Goal: Task Accomplishment & Management: Complete application form

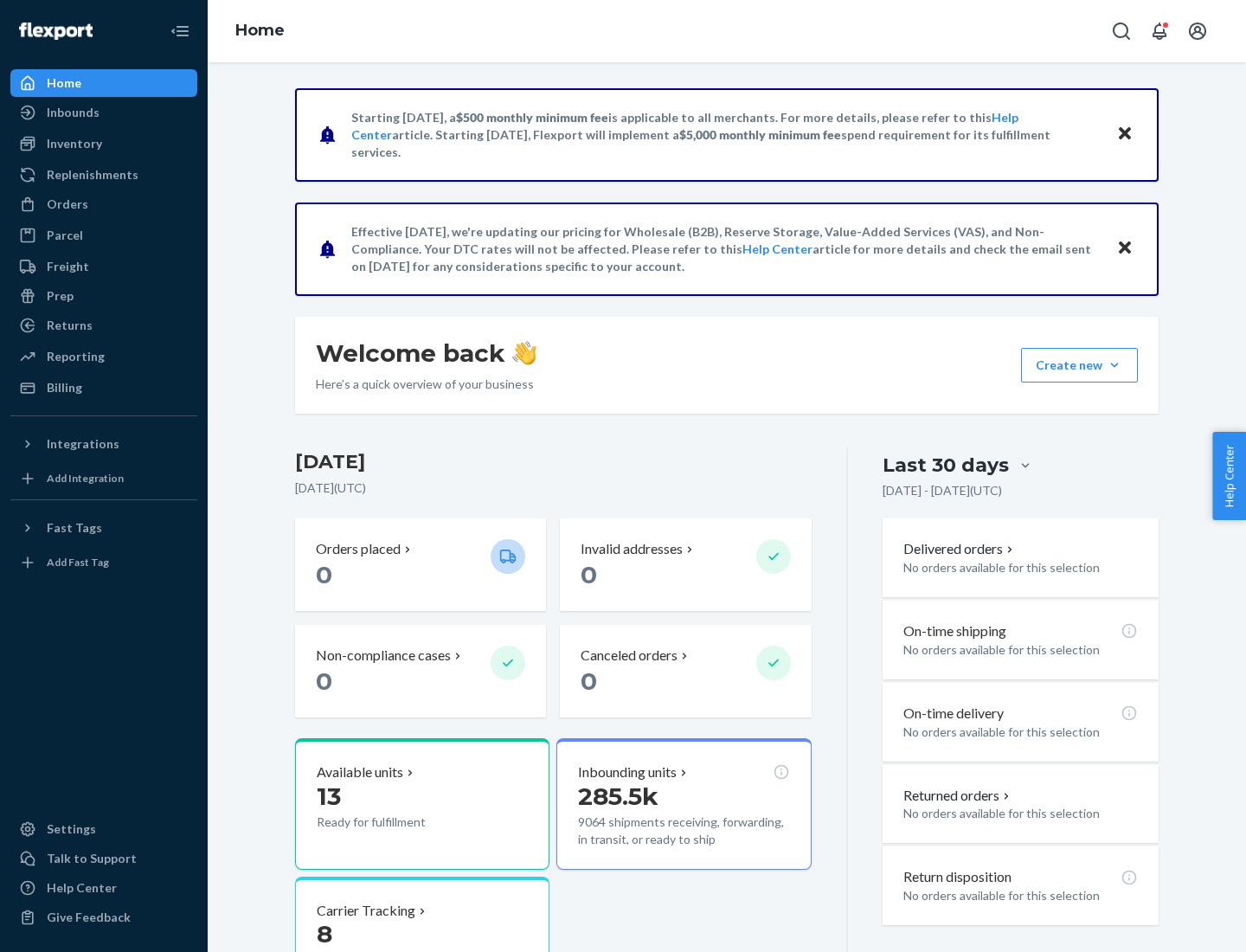
click at [1115, 365] on button "Create new Create new inbound Create new order Create new product" at bounding box center [1080, 365] width 117 height 35
click at [103, 112] on div "Inbounds" at bounding box center [103, 112] width 183 height 24
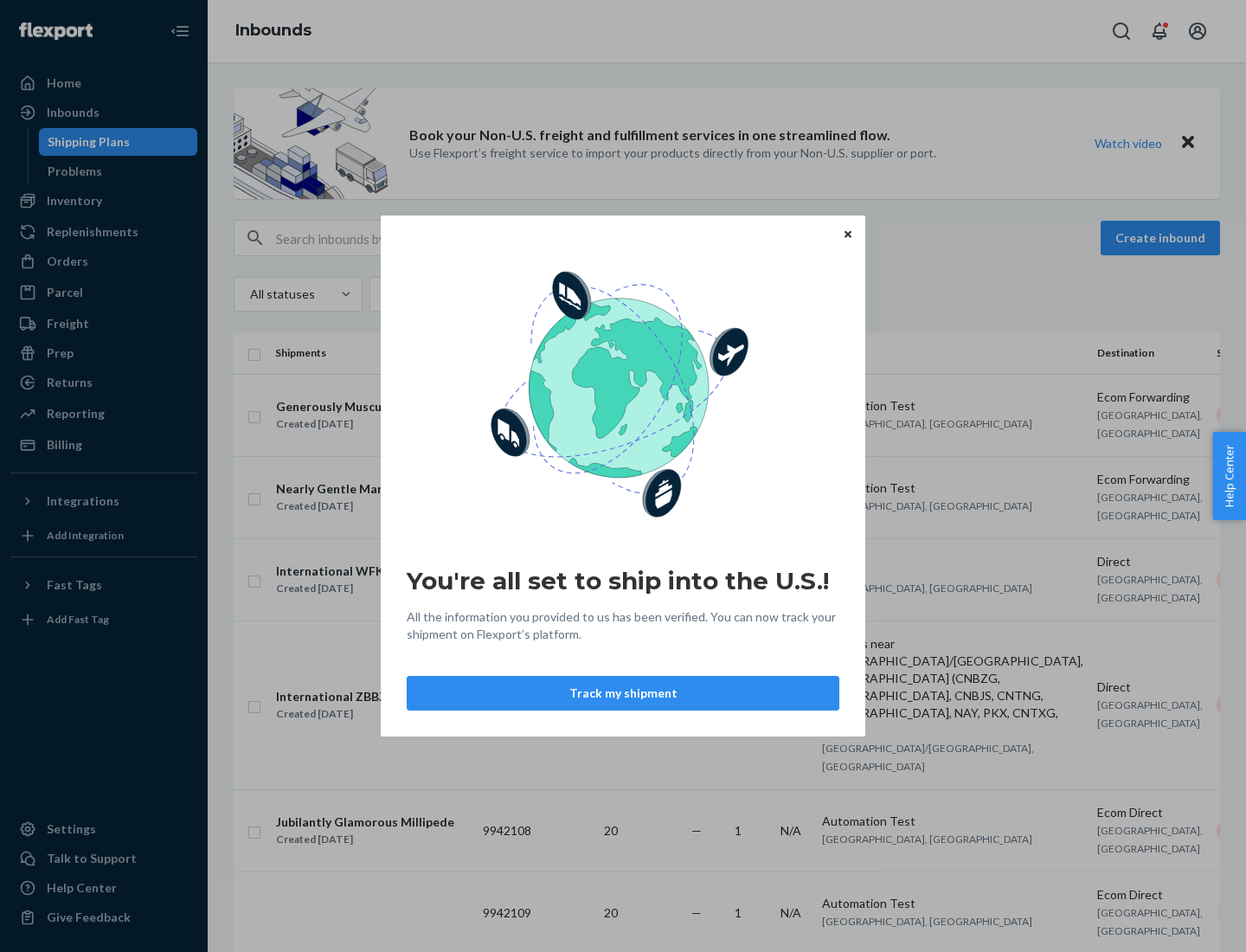
click at [848, 234] on icon "Close" at bounding box center [849, 234] width 7 height 7
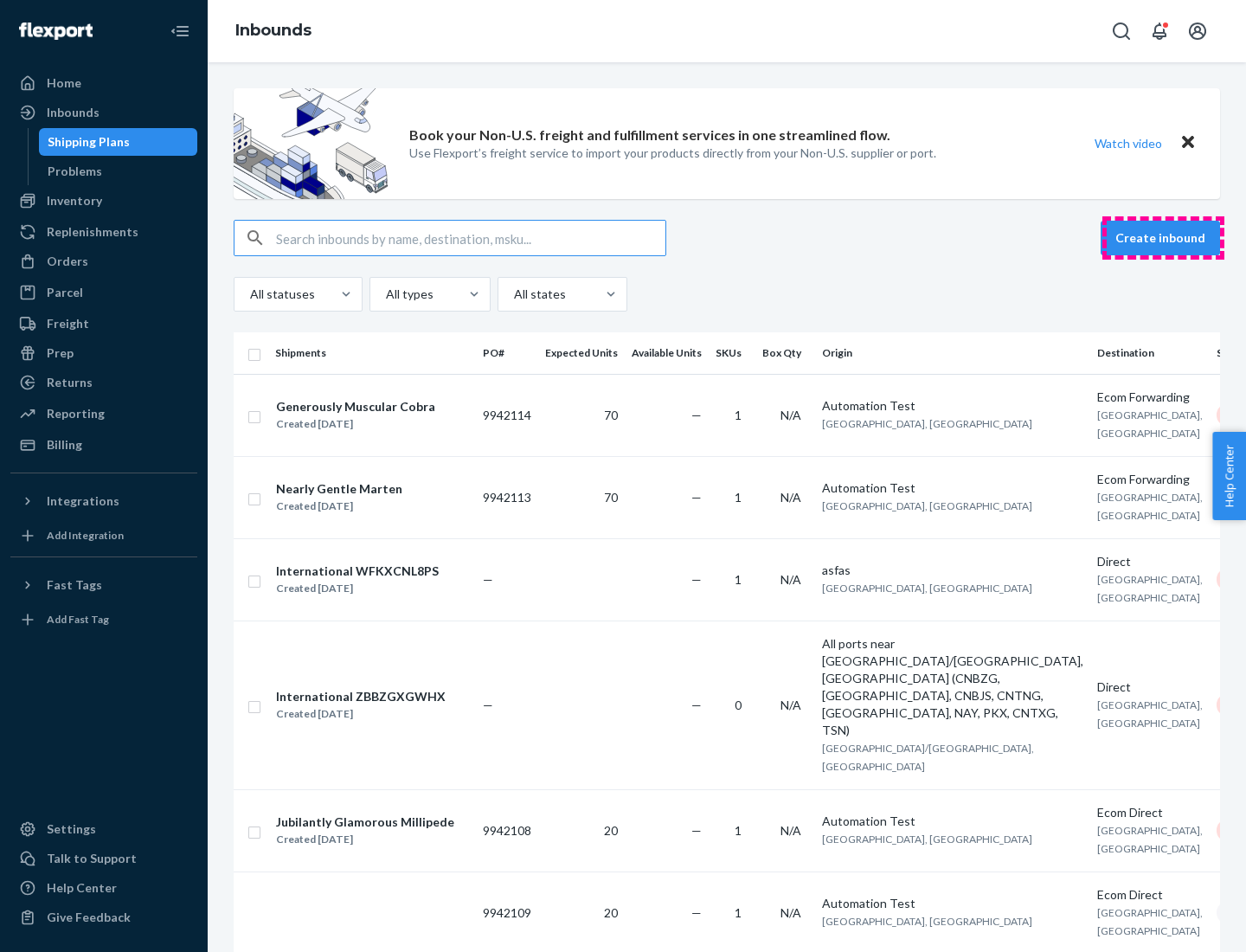
click at [1163, 238] on button "Create inbound" at bounding box center [1160, 238] width 119 height 35
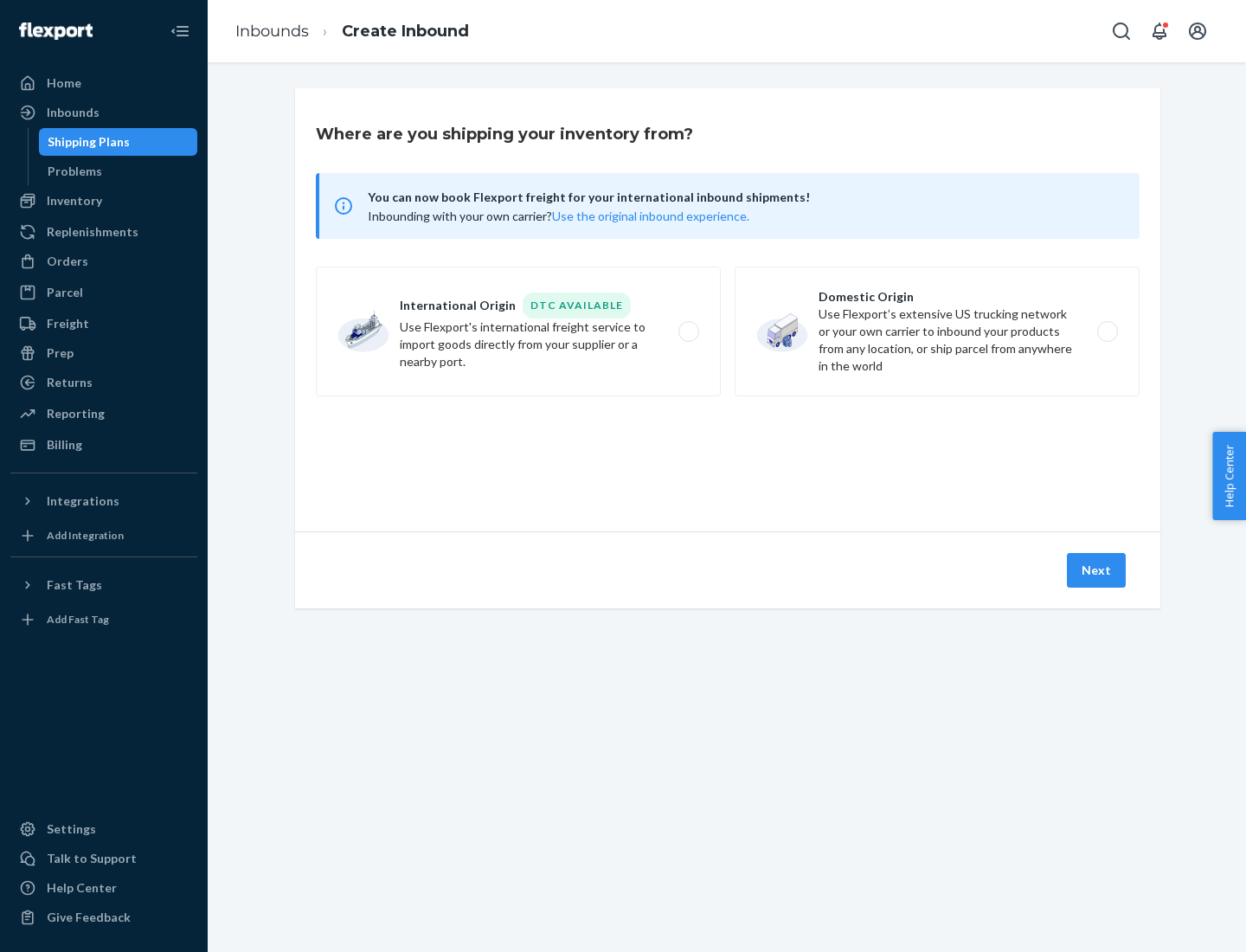
click at [937, 331] on label "Domestic Origin Use Flexport’s extensive US trucking network or your own carrie…" at bounding box center [937, 331] width 405 height 130
click at [1107, 331] on input "Domestic Origin Use Flexport’s extensive US trucking network or your own carrie…" at bounding box center [1112, 331] width 11 height 11
radio input "true"
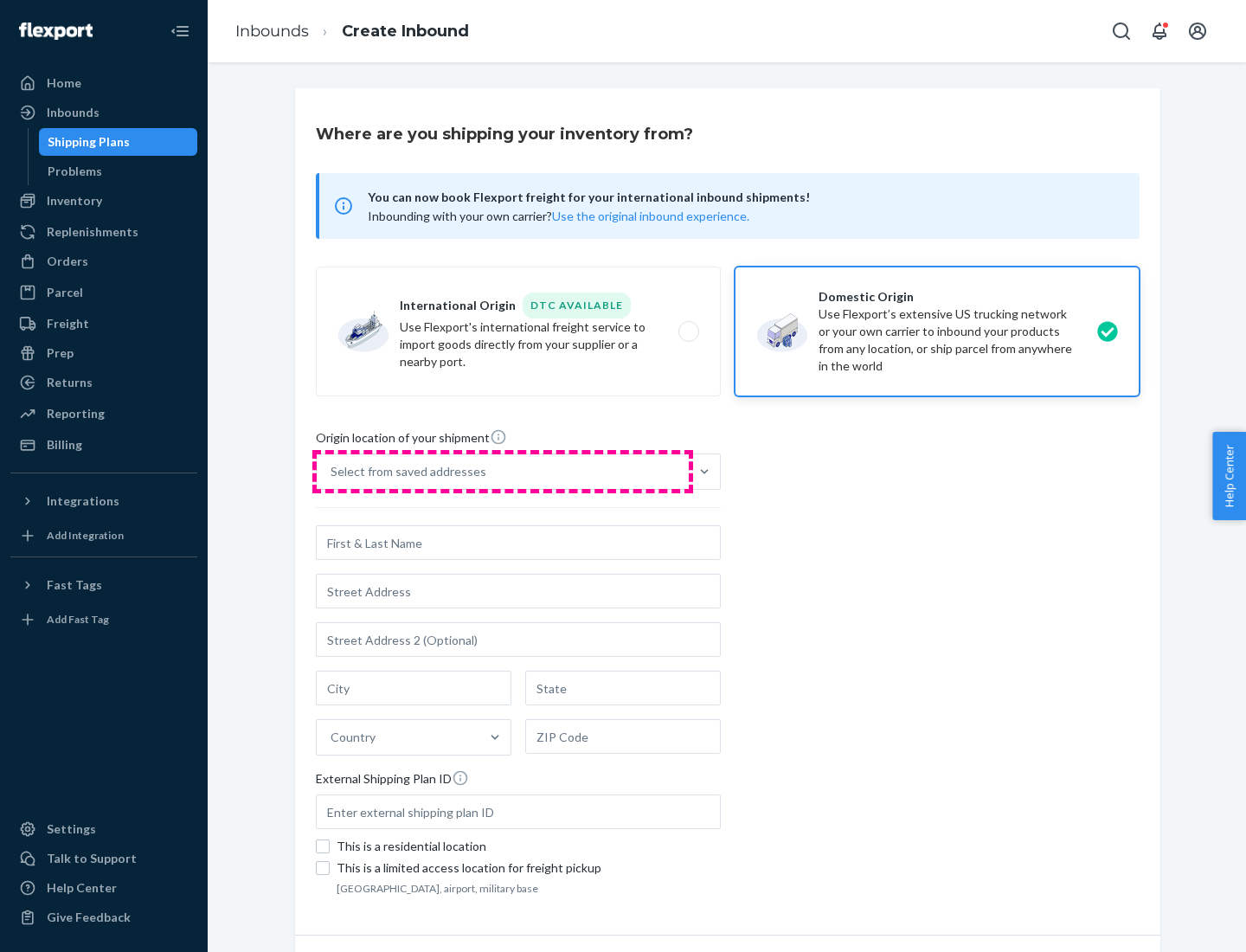
click at [503, 472] on div "Select from saved addresses" at bounding box center [503, 472] width 372 height 35
click at [332, 472] on input "Select from saved addresses" at bounding box center [331, 472] width 2 height 17
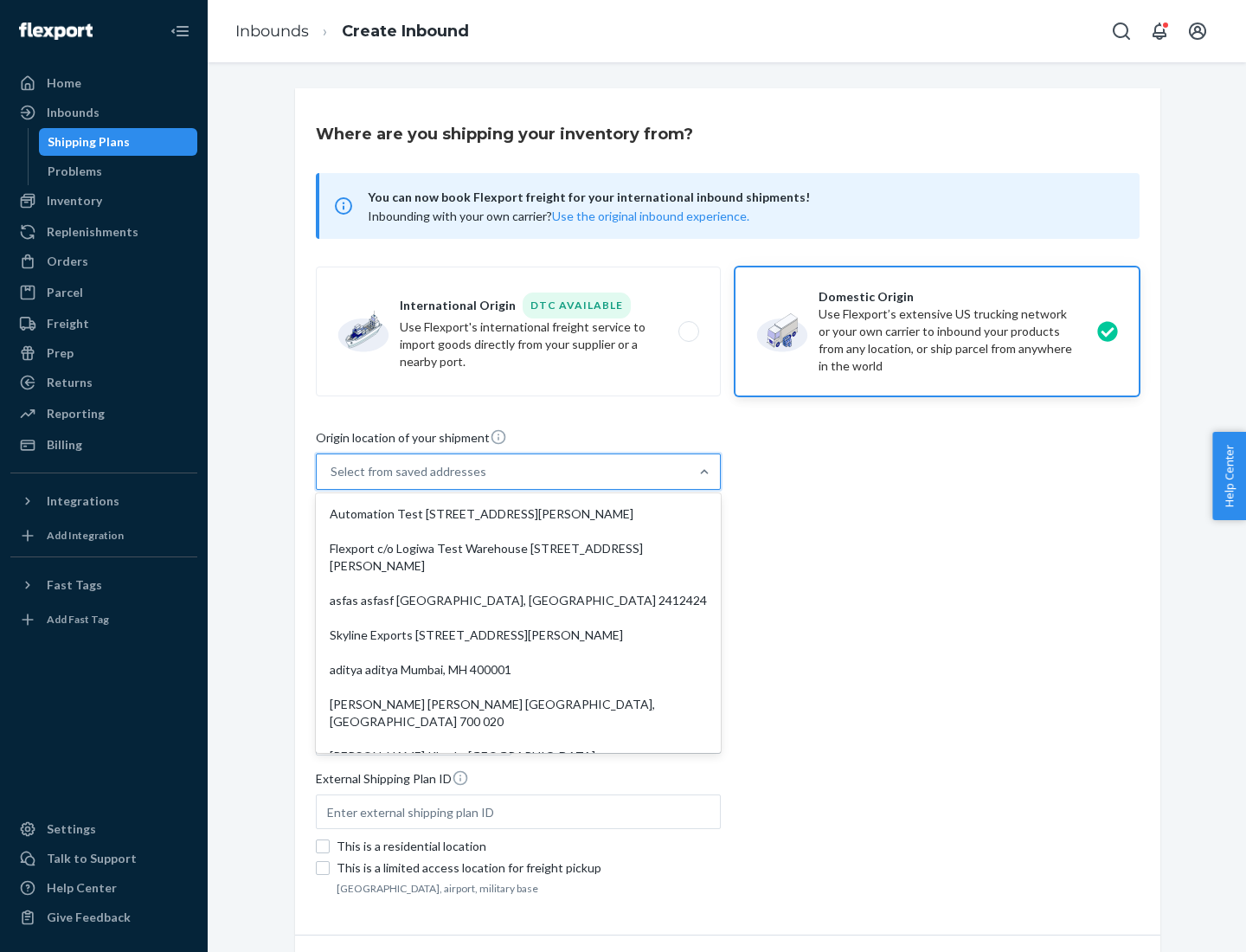
scroll to position [7, 0]
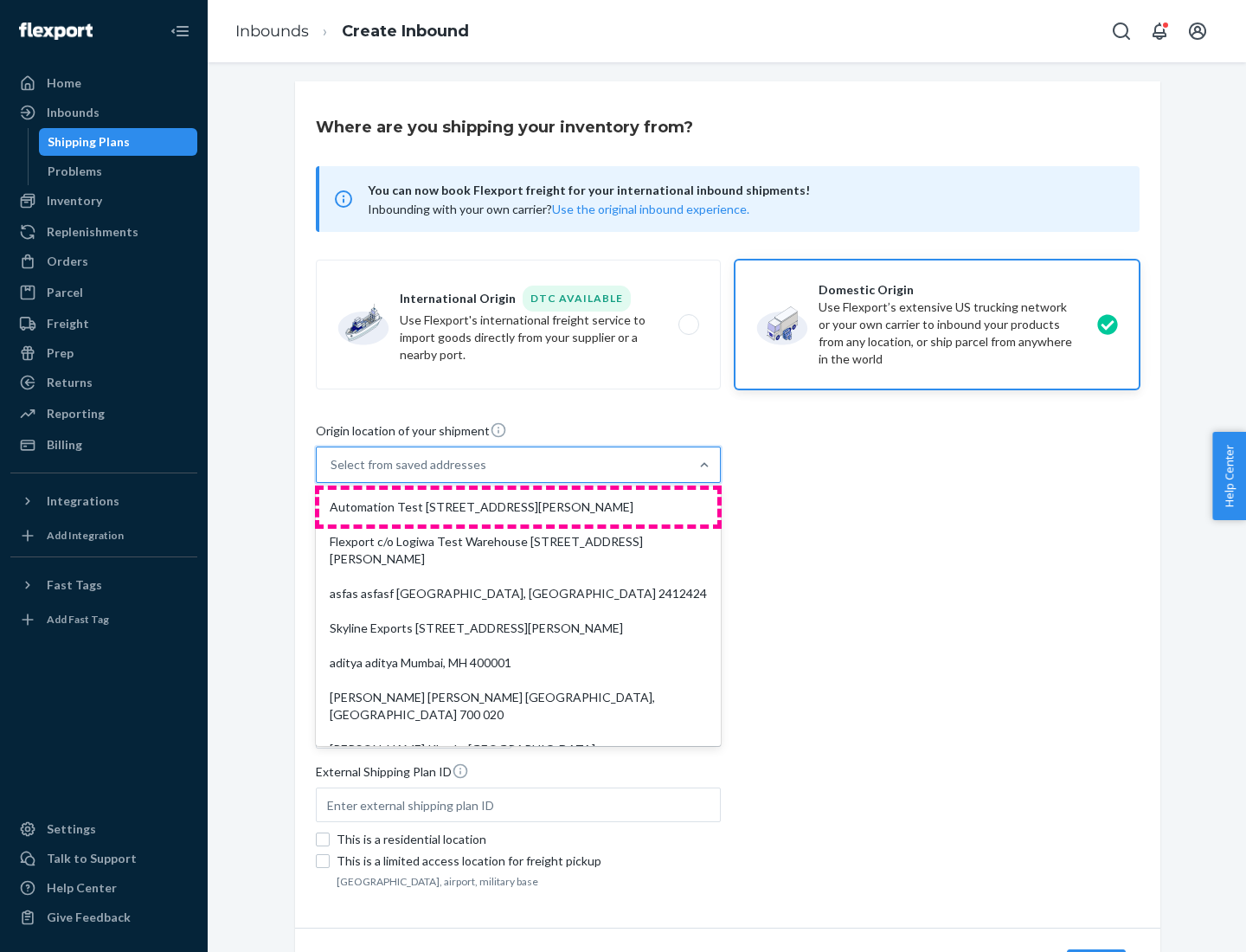
click at [518, 507] on div "Automation Test [STREET_ADDRESS][PERSON_NAME]" at bounding box center [518, 507] width 398 height 35
click at [332, 474] on input "option Automation Test [STREET_ADDRESS][PERSON_NAME]. 9 results available. Use …" at bounding box center [331, 465] width 2 height 17
type input "Automation Test"
type input "9th Floor"
type input "[GEOGRAPHIC_DATA]"
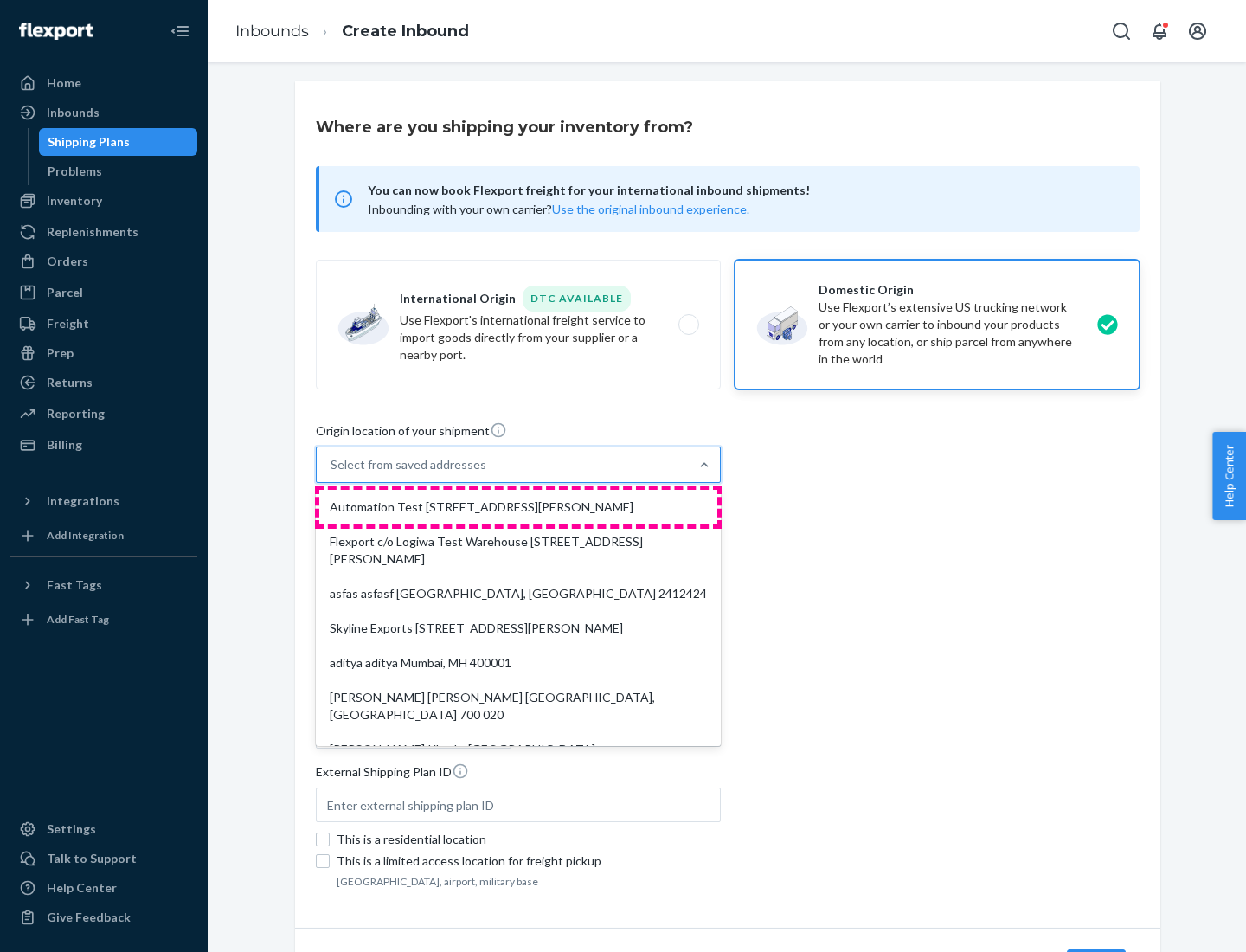
type input "CA"
type input "94104"
type input "[STREET_ADDRESS][PERSON_NAME]"
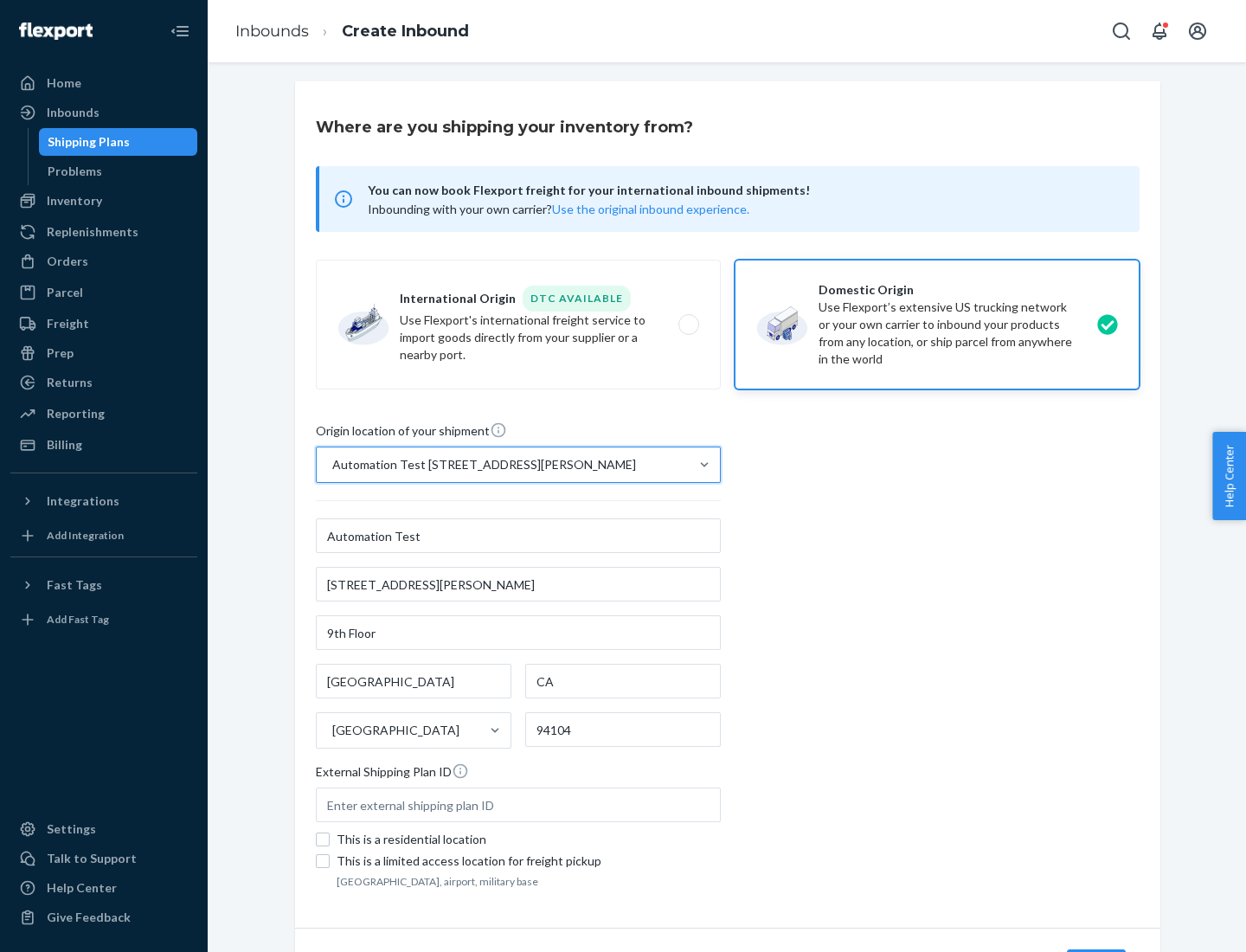
scroll to position [101, 0]
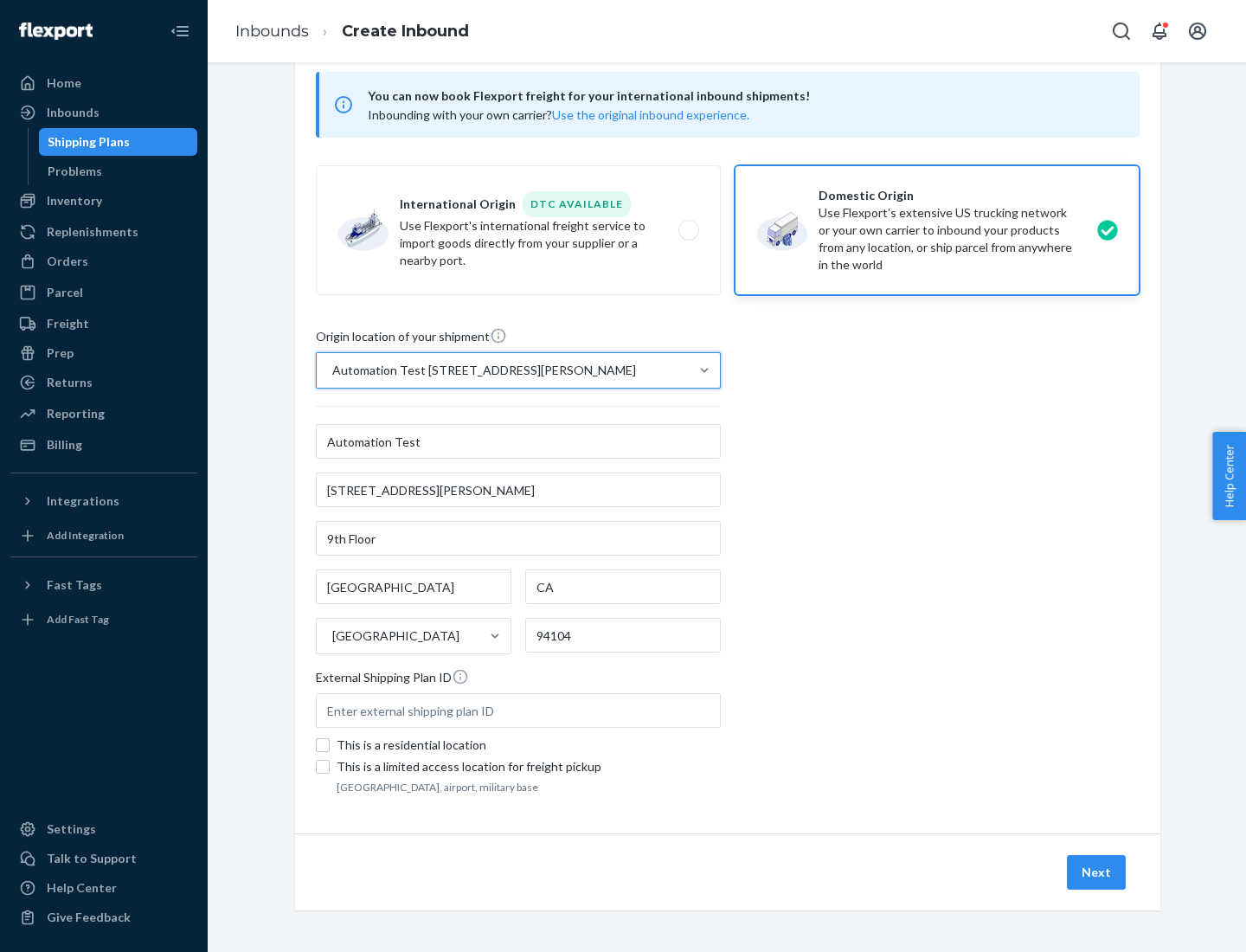
click at [1097, 872] on button "Next" at bounding box center [1096, 873] width 59 height 35
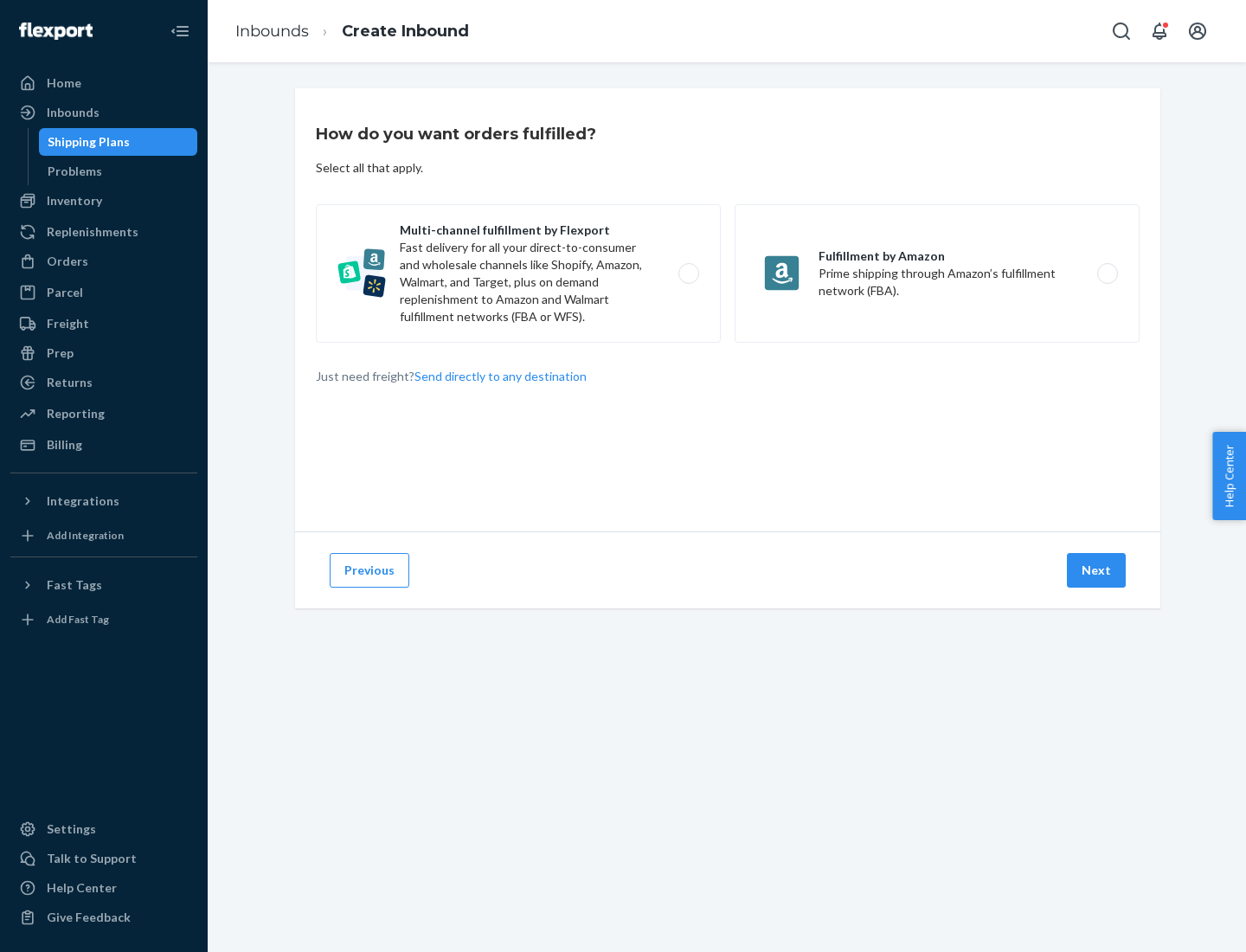
click at [518, 274] on label "Multi-channel fulfillment by Flexport Fast delivery for all your direct-to-cons…" at bounding box center [518, 273] width 405 height 138
click at [688, 274] on input "Multi-channel fulfillment by Flexport Fast delivery for all your direct-to-cons…" at bounding box center [693, 274] width 11 height 11
radio input "true"
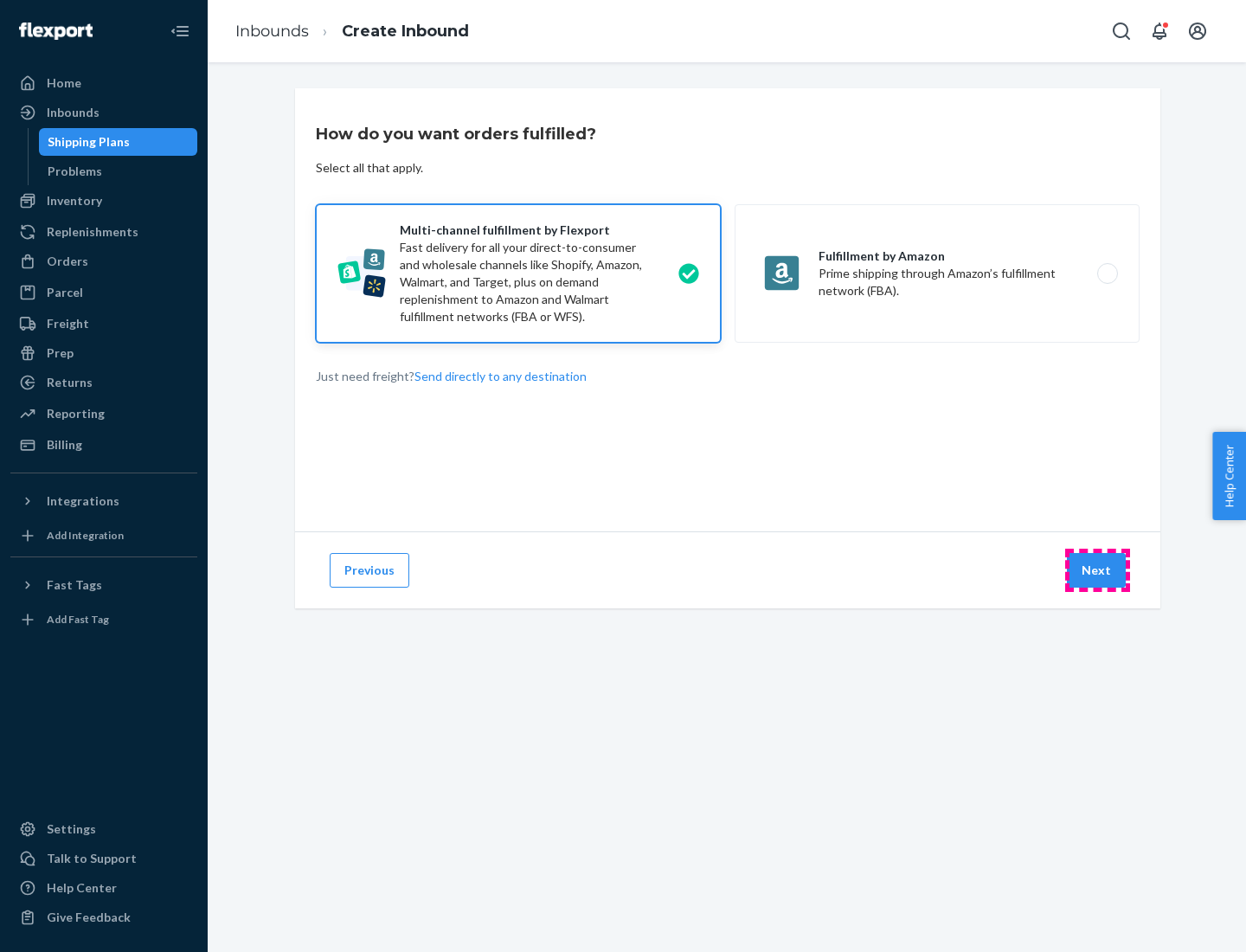
click at [1097, 570] on button "Next" at bounding box center [1096, 570] width 59 height 35
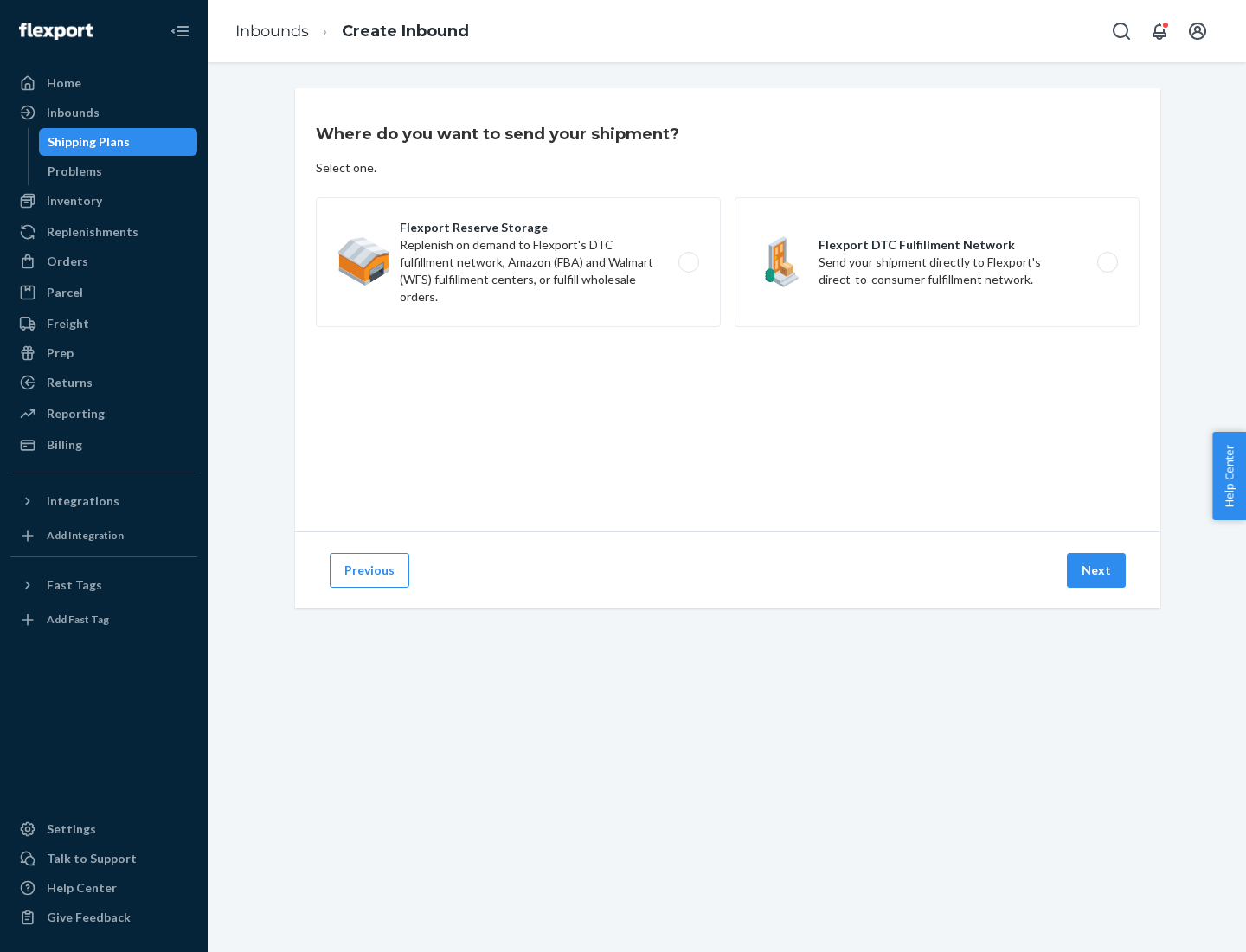
click at [518, 263] on label "Flexport Reserve Storage Replenish on demand to Flexport's DTC fulfillment netw…" at bounding box center [518, 262] width 405 height 130
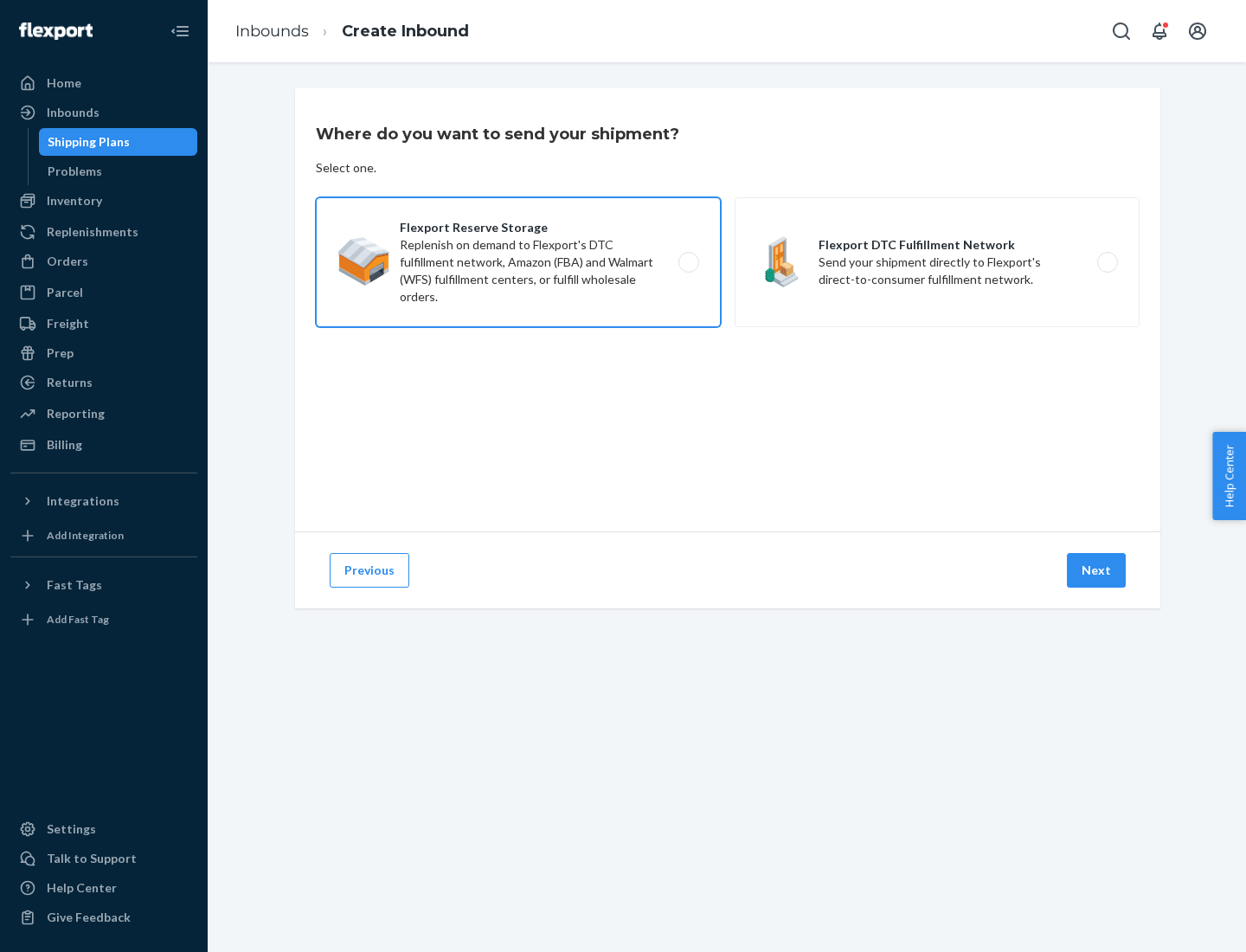
click at [688, 263] on input "Flexport Reserve Storage Replenish on demand to Flexport's DTC fulfillment netw…" at bounding box center [693, 263] width 11 height 11
radio input "true"
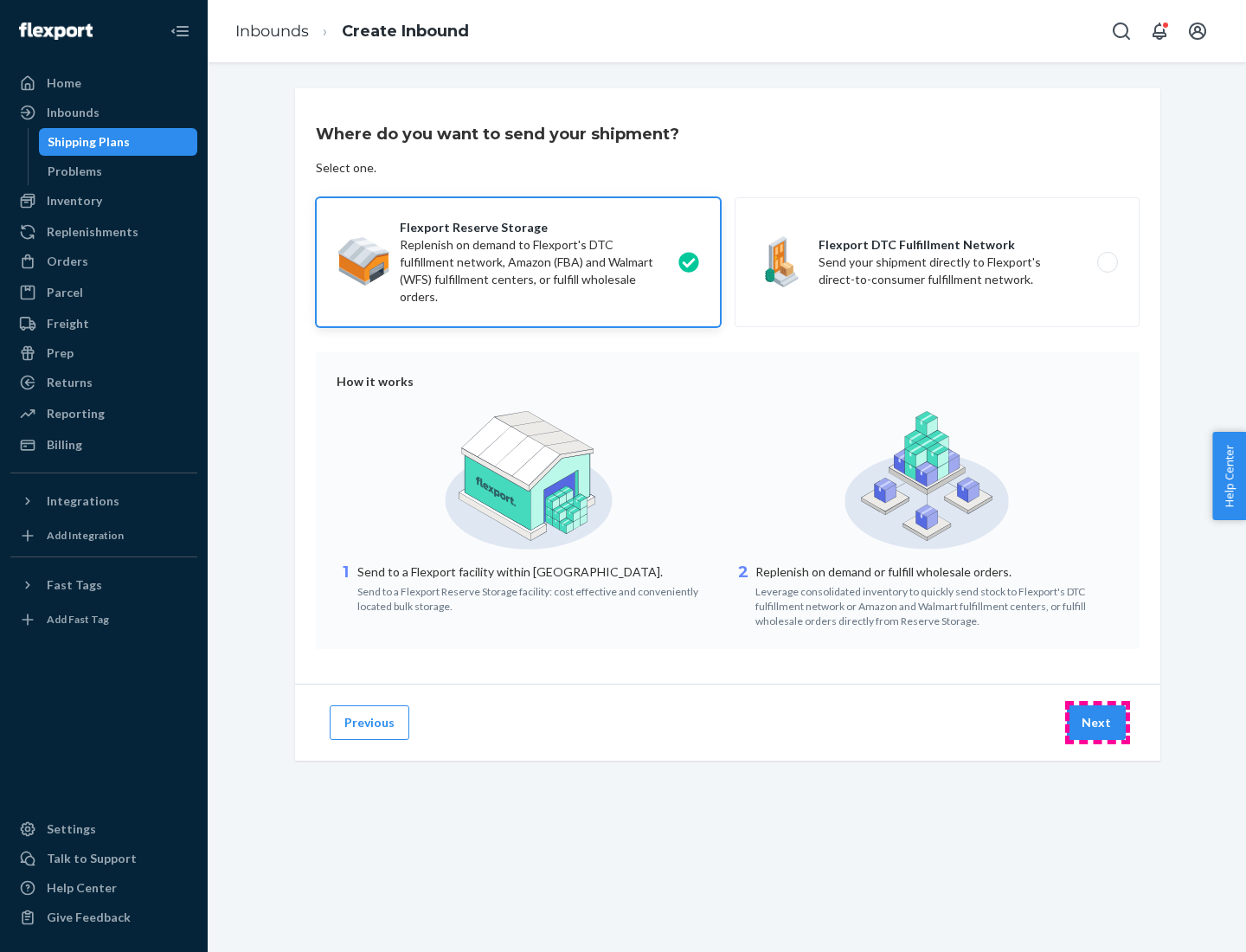
click at [1097, 722] on button "Next" at bounding box center [1096, 722] width 59 height 35
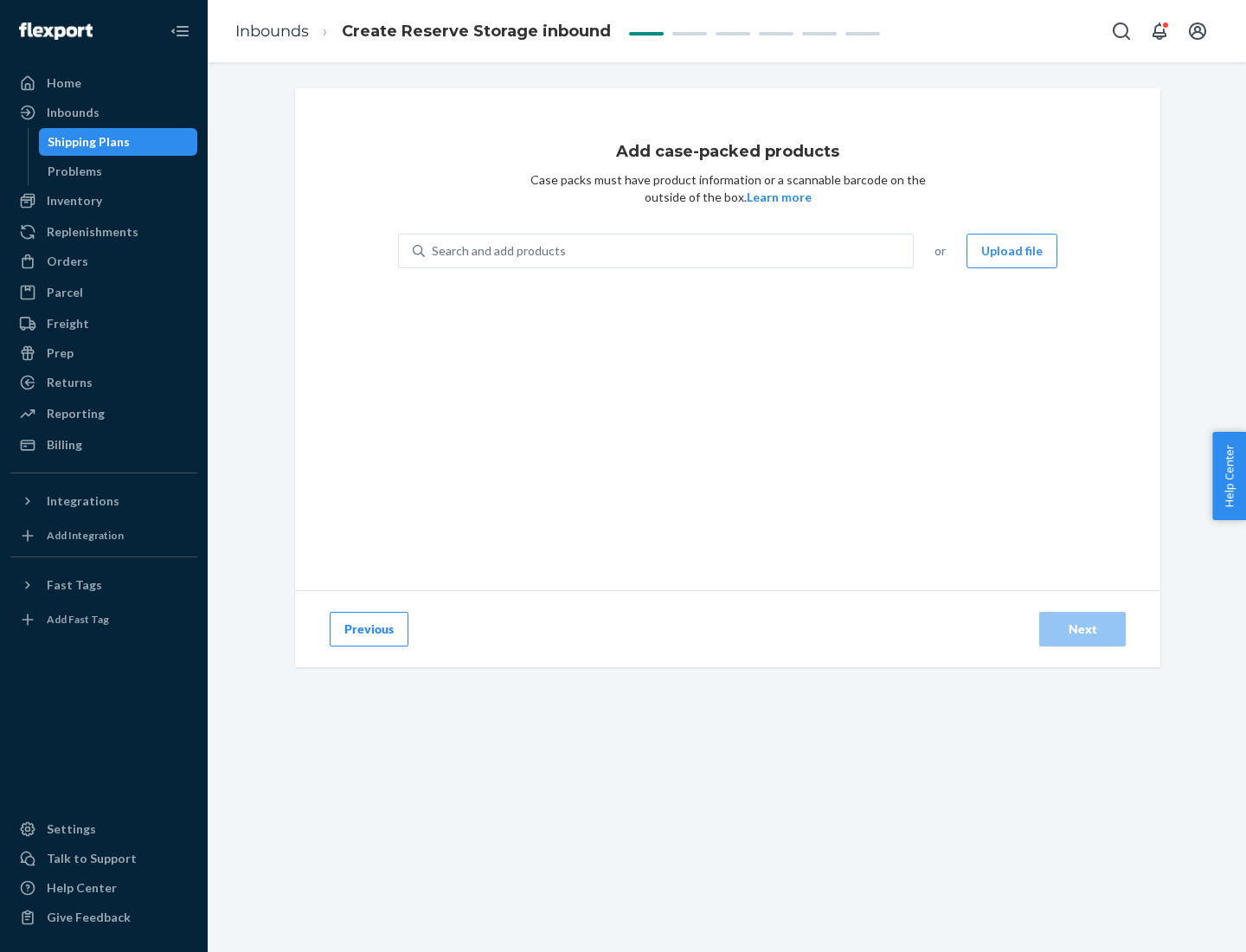
click at [670, 251] on div "Search and add products" at bounding box center [669, 251] width 488 height 31
click at [434, 251] on input "Search and add products" at bounding box center [433, 251] width 2 height 17
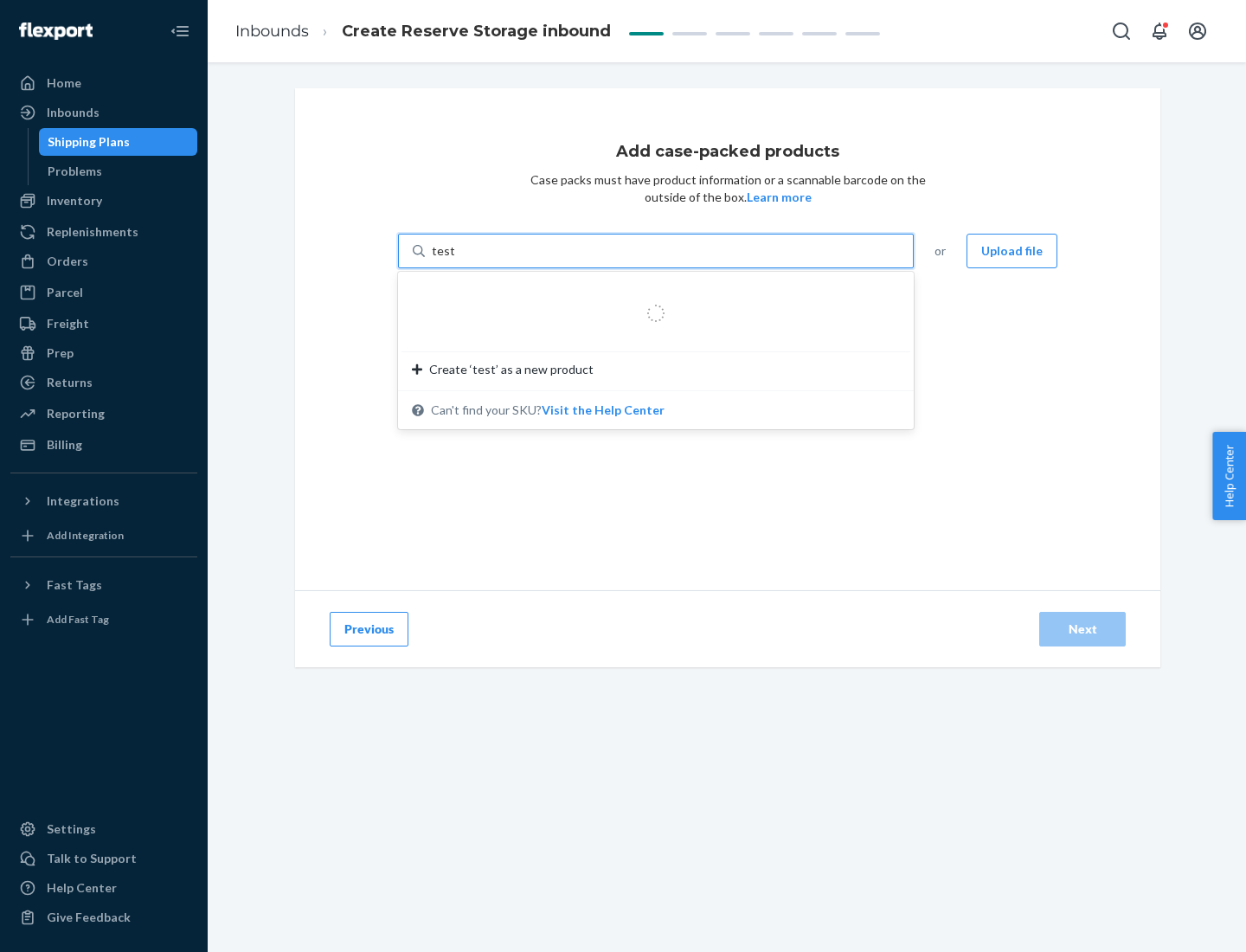
type input "test-syn"
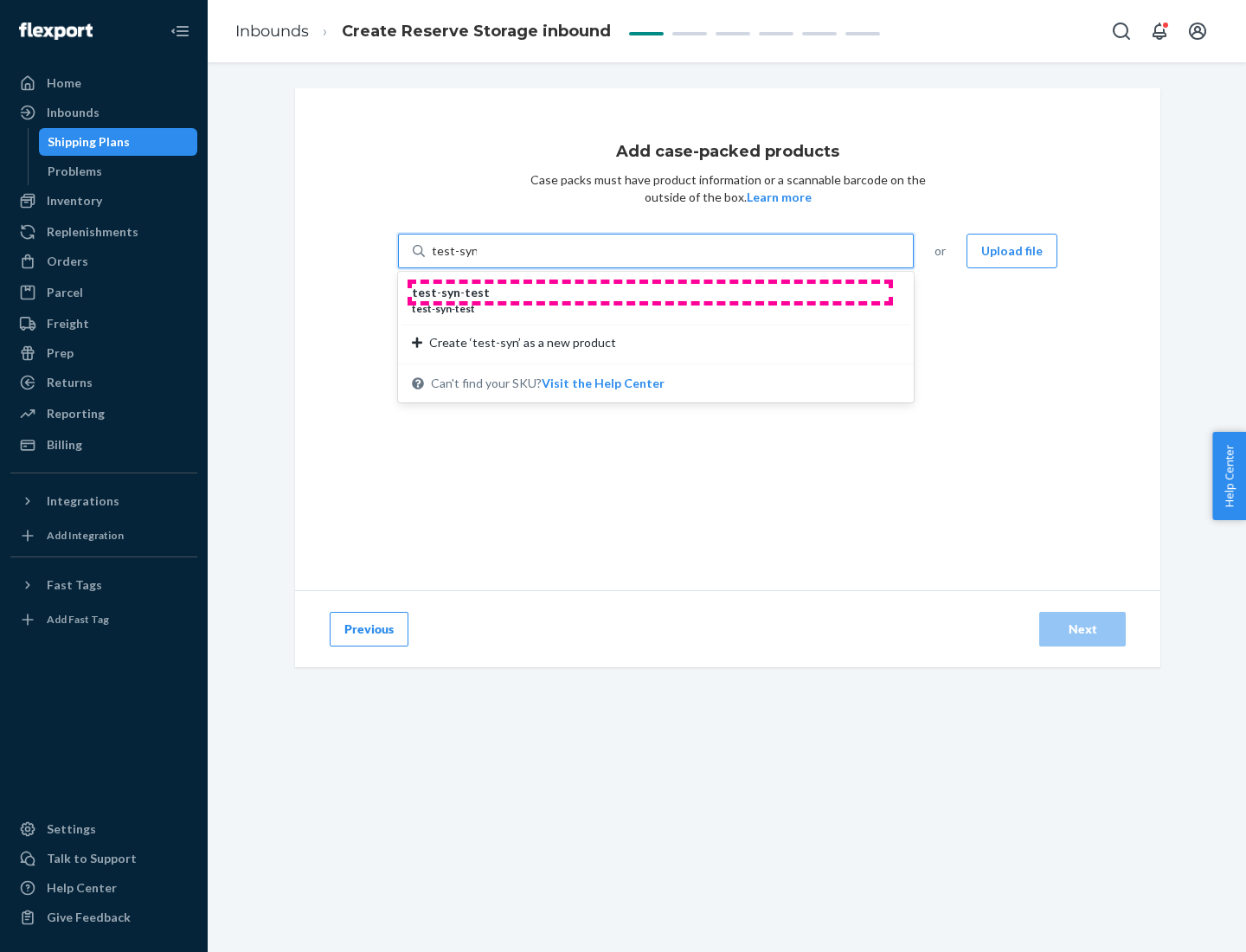
click at [650, 292] on div "test - syn - test" at bounding box center [650, 293] width 475 height 17
click at [476, 260] on input "test-syn" at bounding box center [455, 251] width 45 height 17
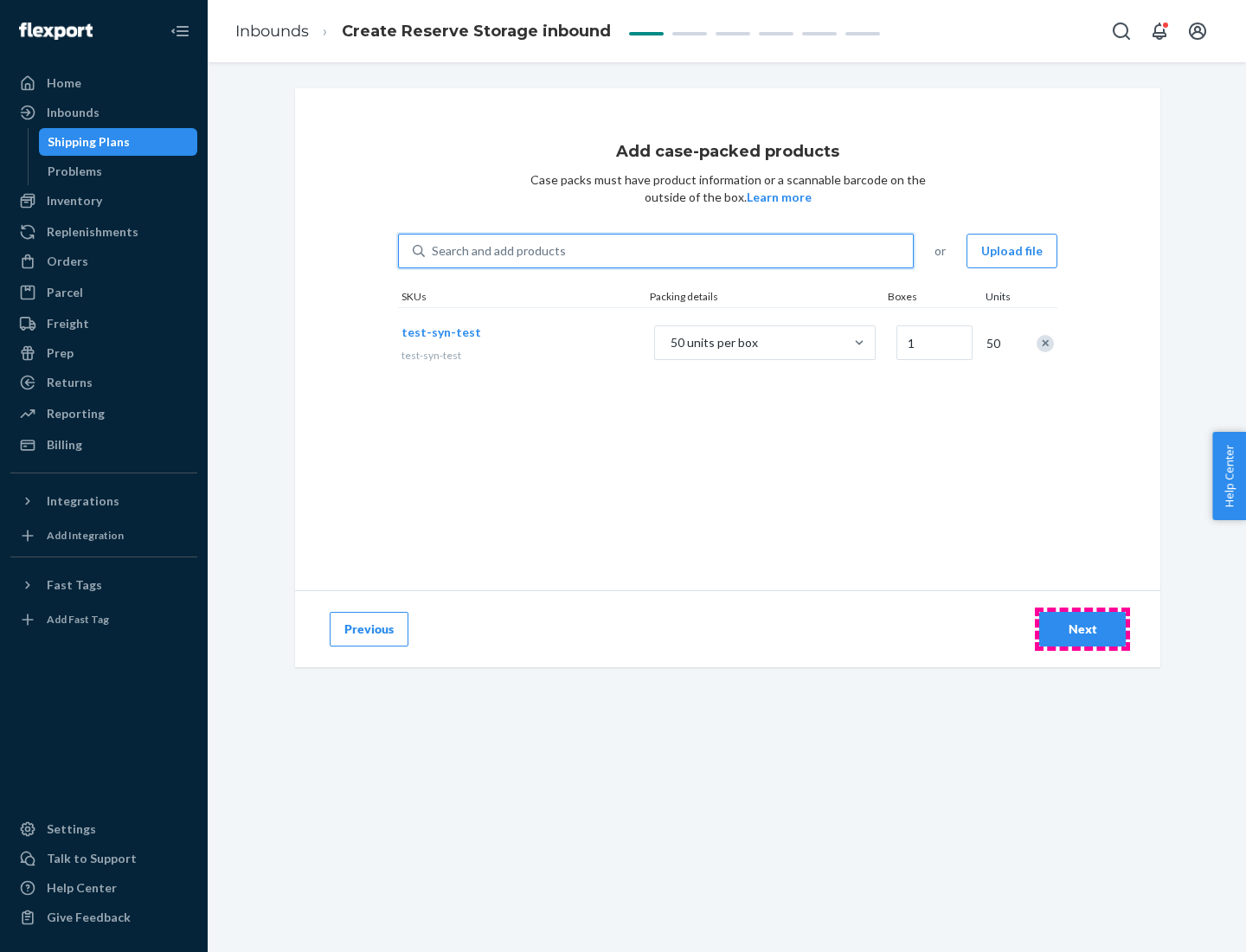
click at [1083, 629] on div "Next" at bounding box center [1083, 629] width 57 height 17
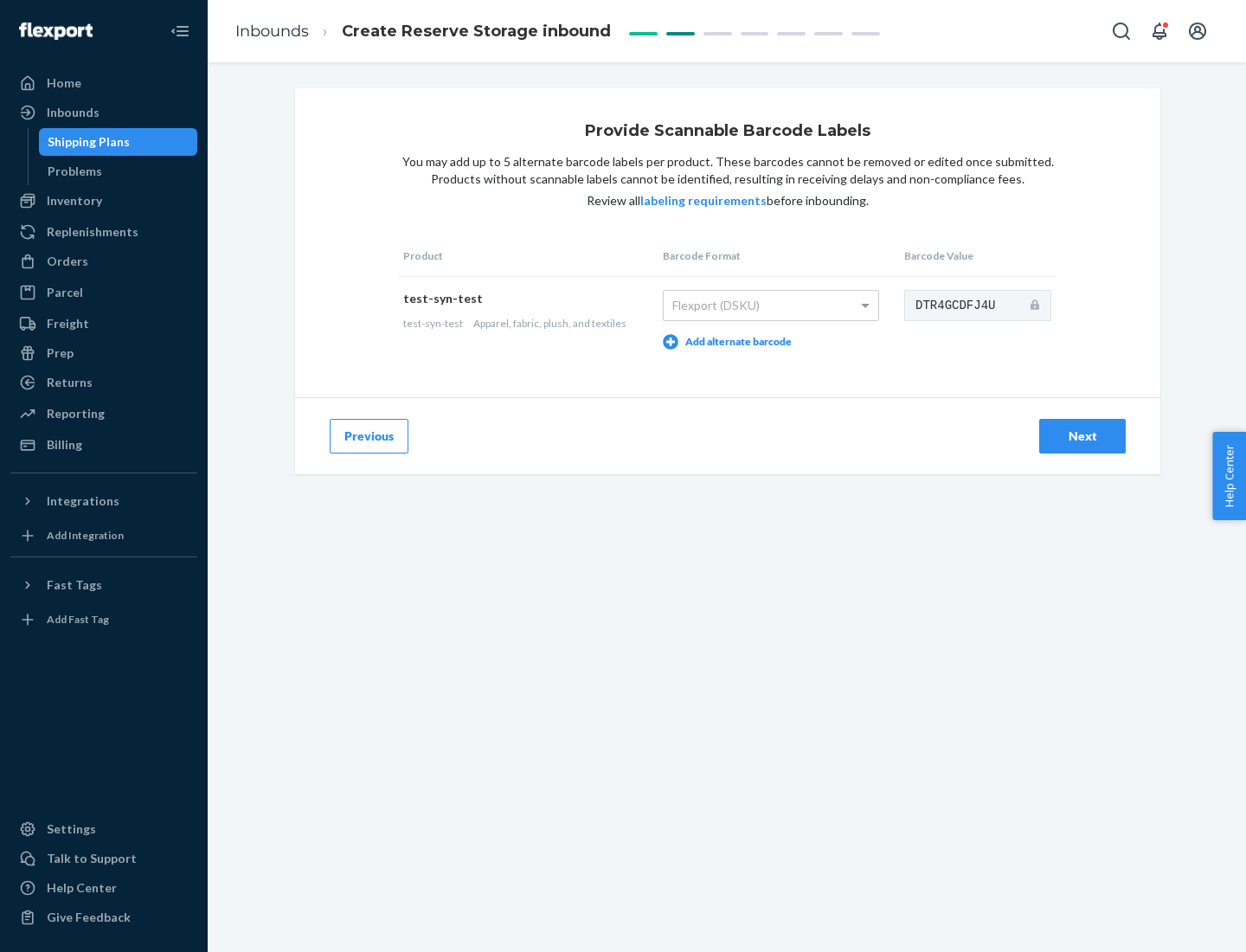
click at [1083, 436] on div "Next" at bounding box center [1083, 436] width 57 height 17
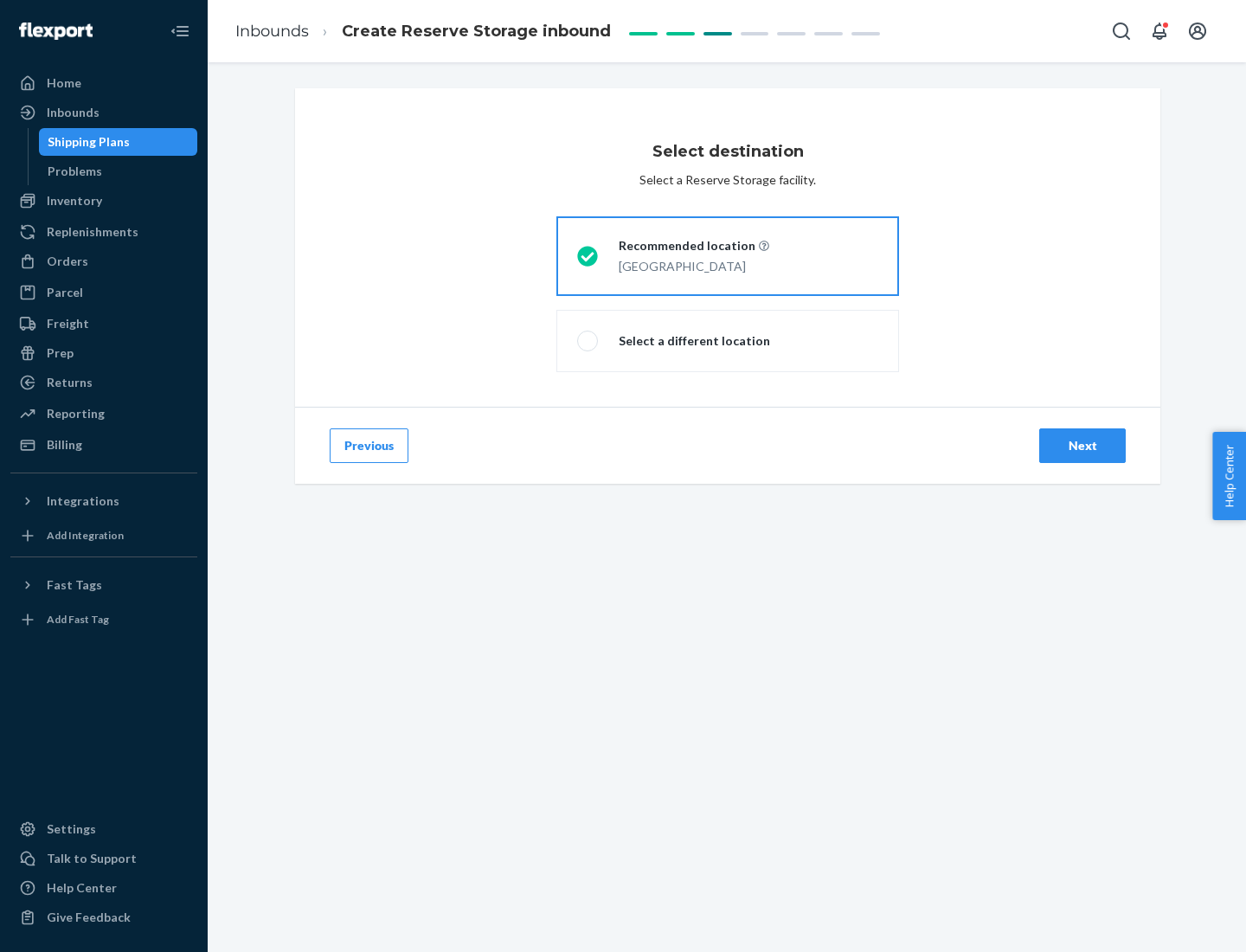
click at [1083, 446] on div "Next" at bounding box center [1083, 446] width 57 height 17
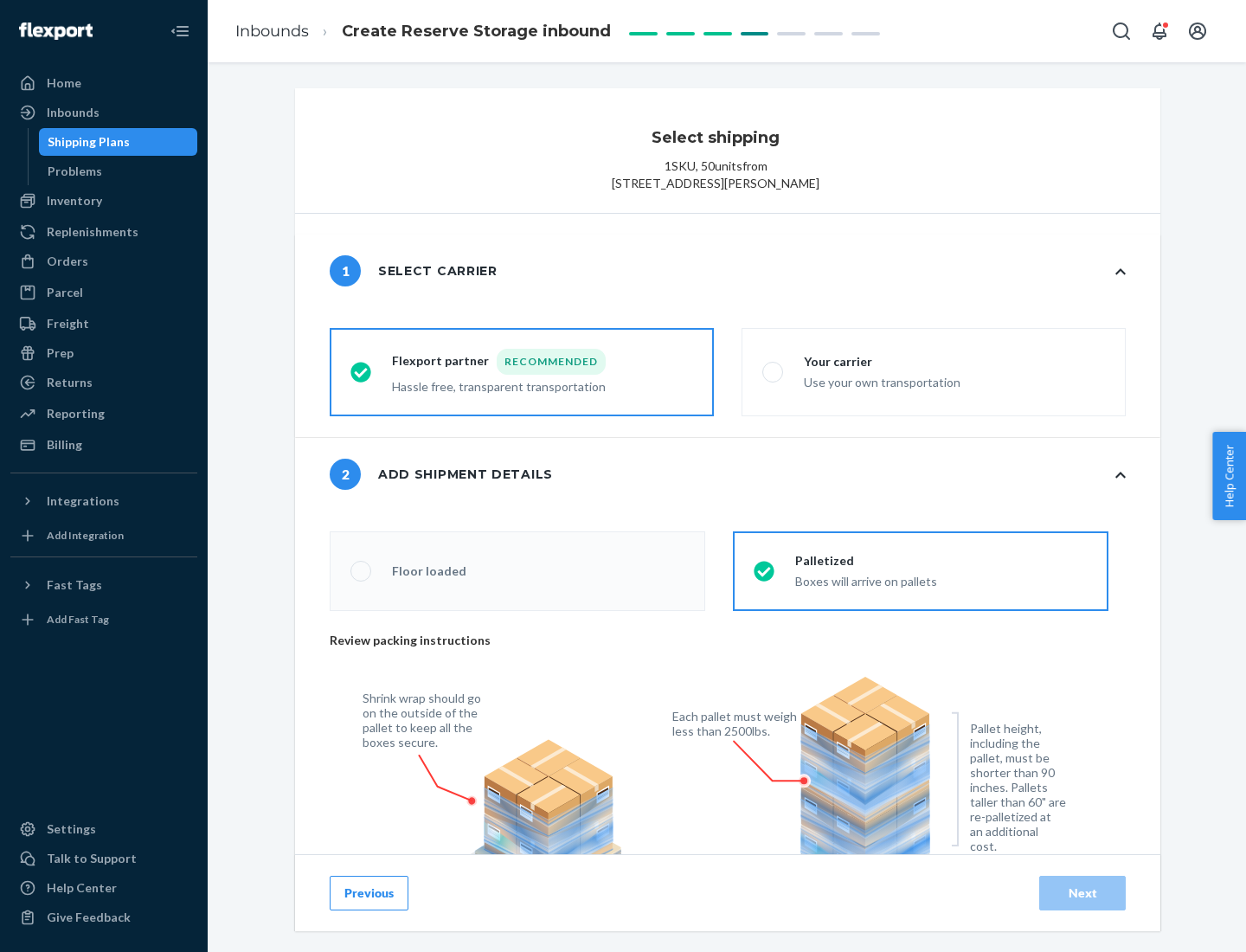
radio input "false"
type input "1"
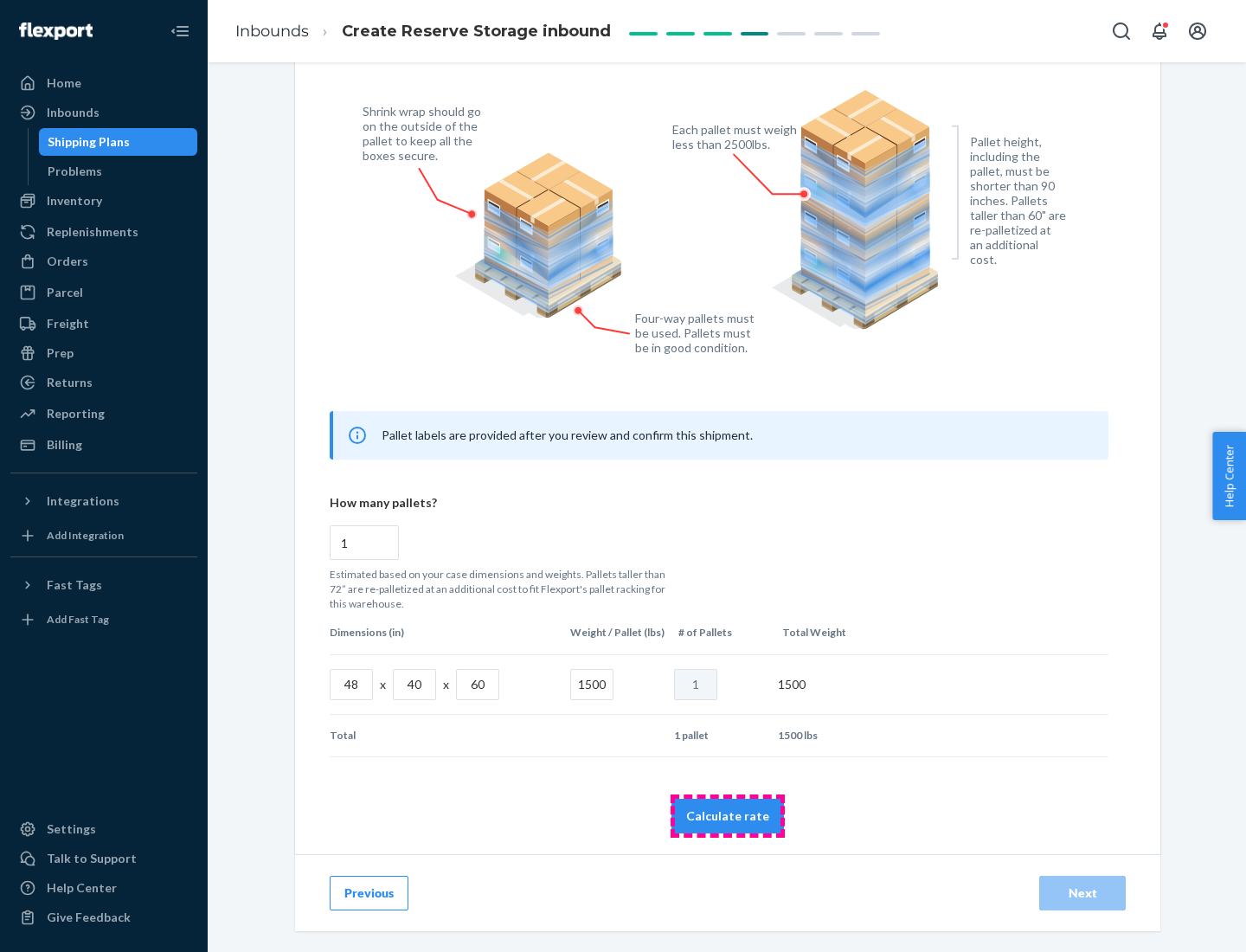
click at [728, 816] on button "Calculate rate" at bounding box center [727, 816] width 112 height 35
radio input "false"
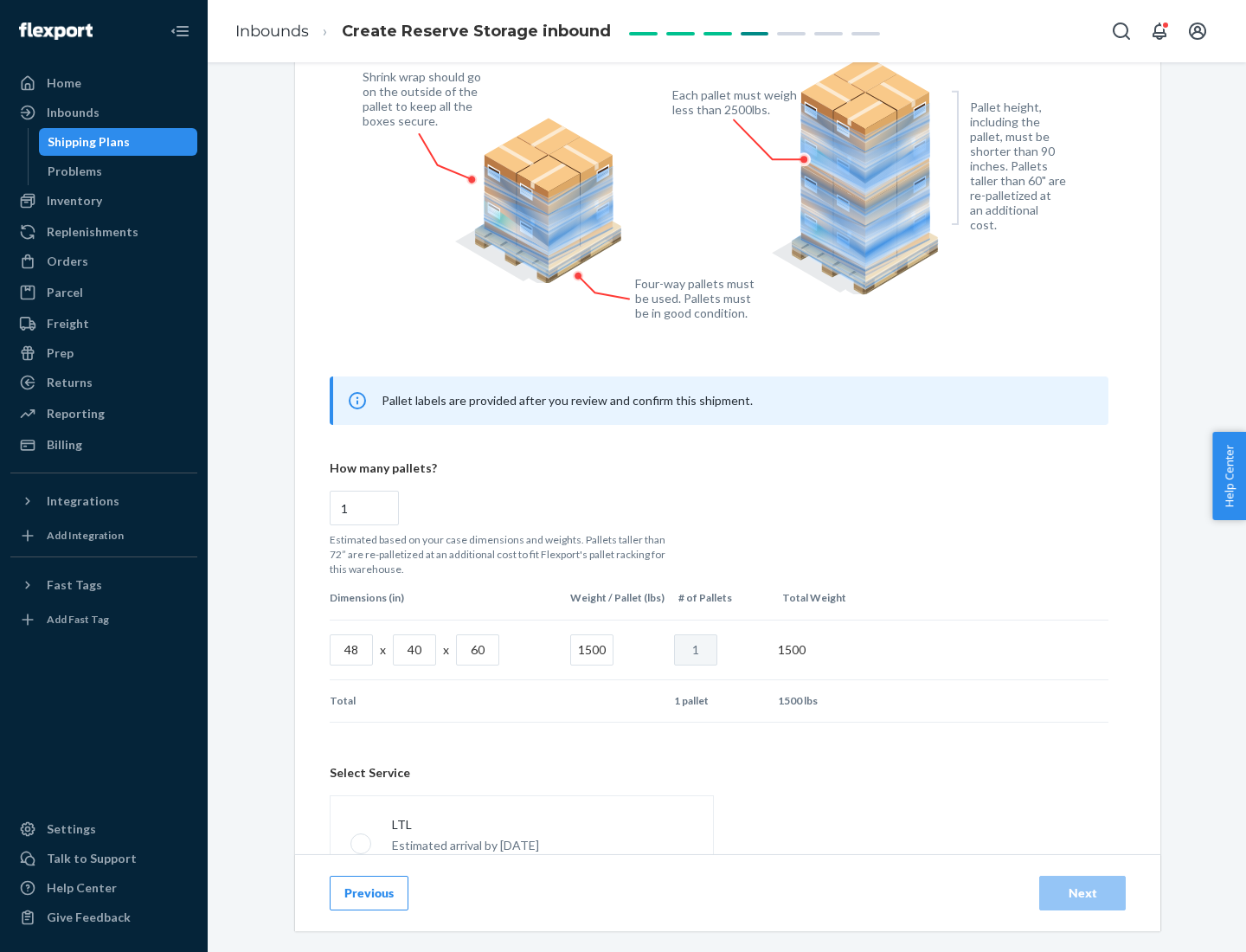
scroll to position [765, 0]
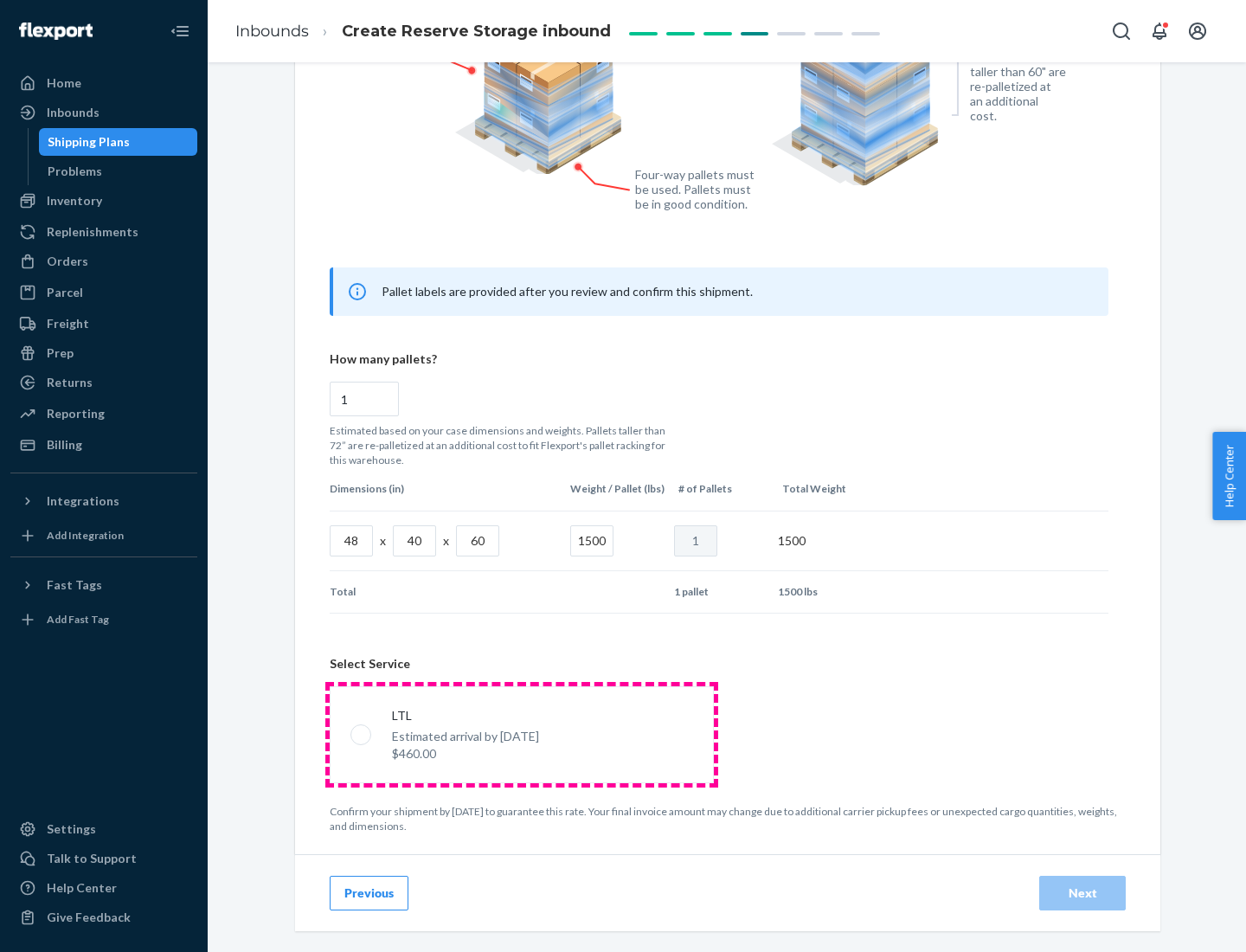
click at [521, 734] on p "Estimated arrival by [DATE]" at bounding box center [465, 736] width 147 height 17
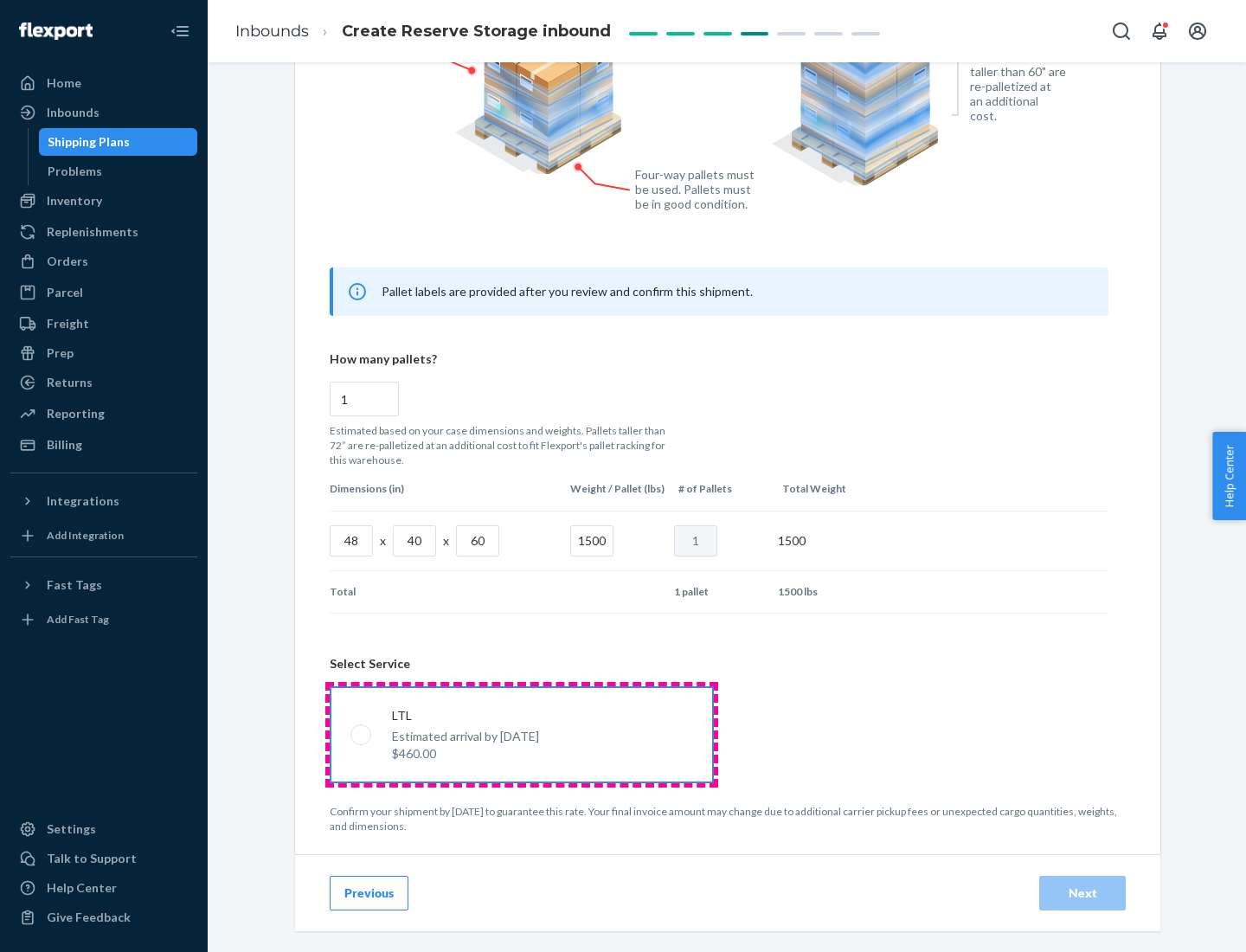
click at [362, 734] on input "LTL Estimated arrival by [DATE] $460.00" at bounding box center [356, 734] width 11 height 11
radio input "true"
radio input "false"
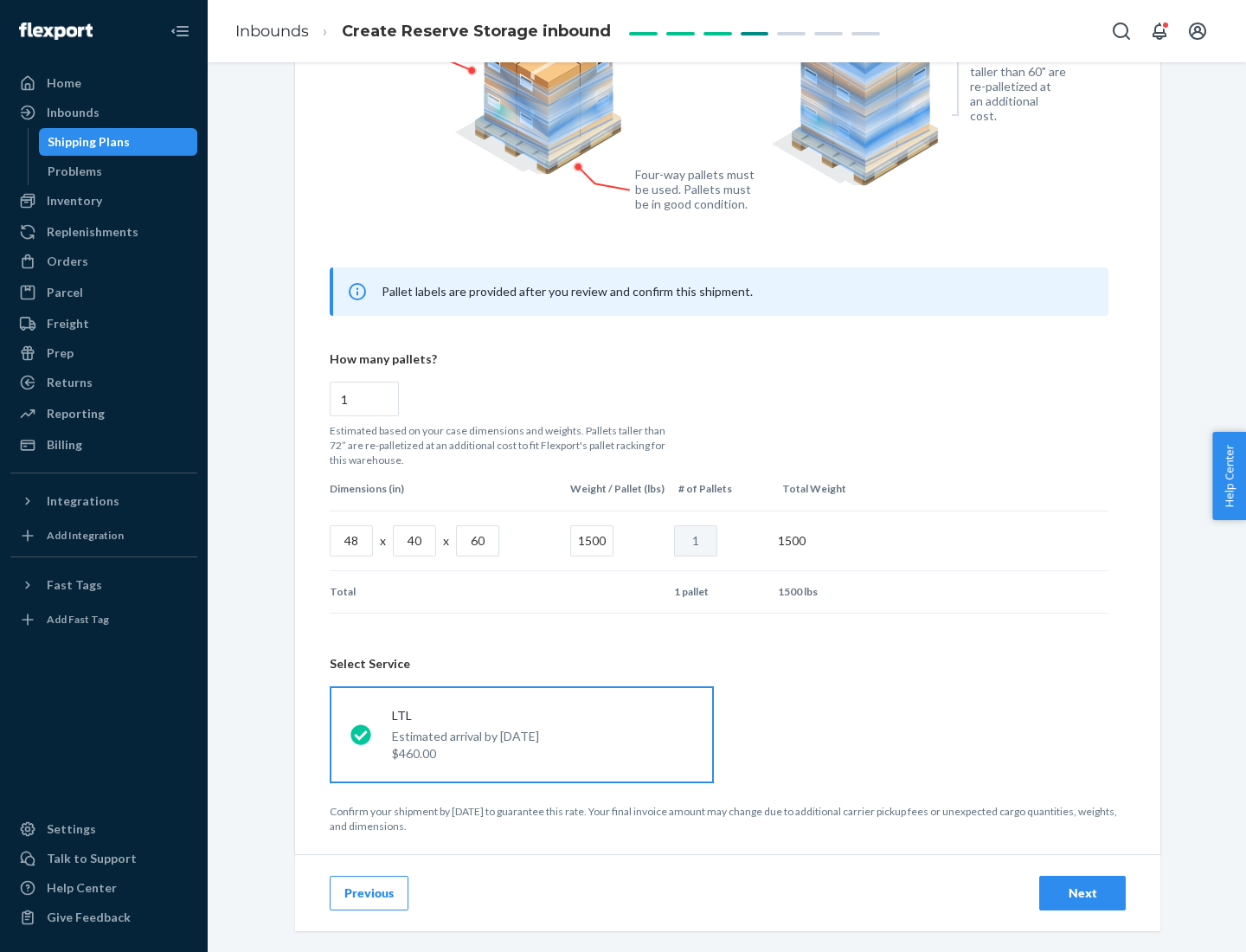
click at [1083, 892] on div "Next" at bounding box center [1083, 893] width 57 height 17
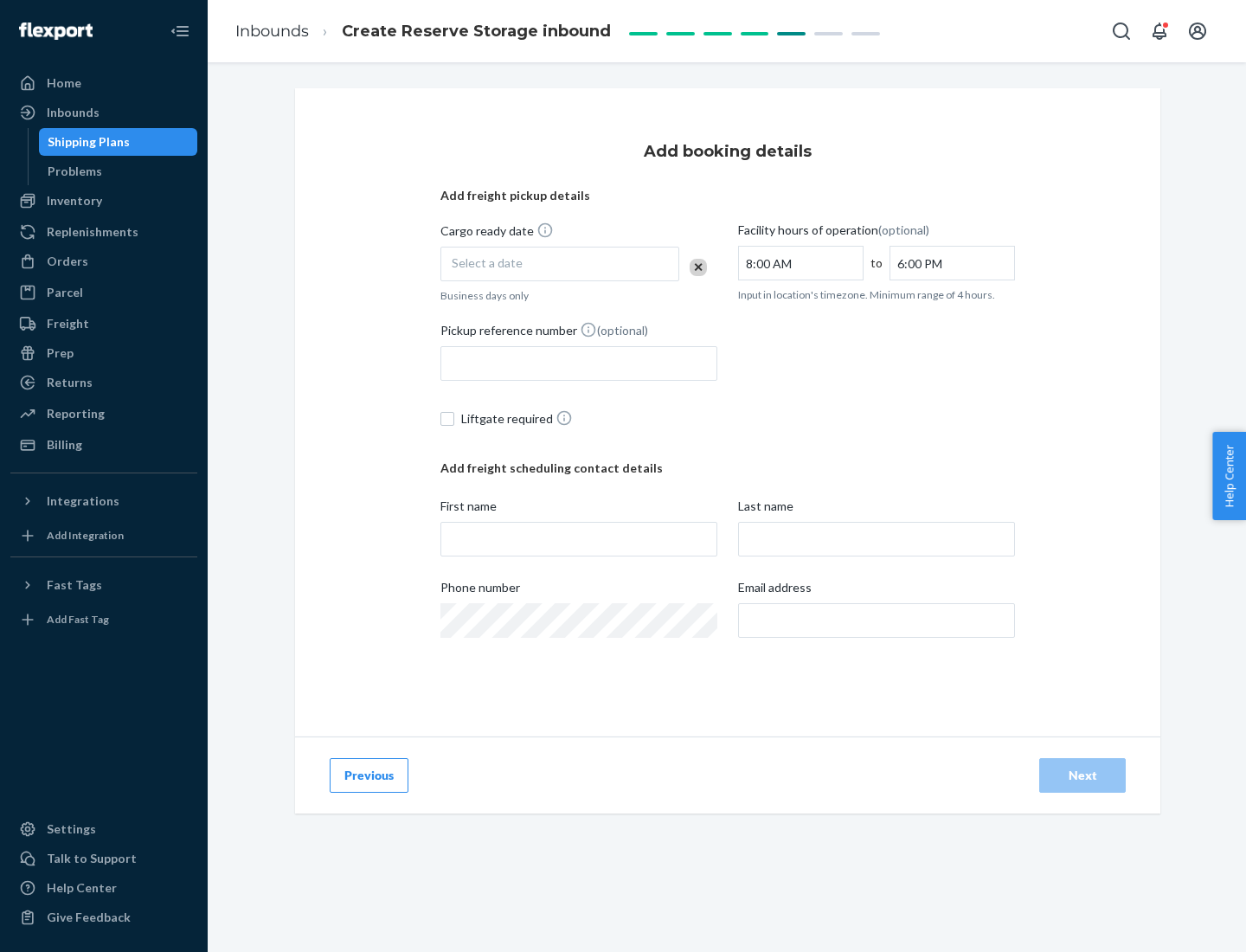
click at [560, 264] on div "Select a date" at bounding box center [560, 264] width 239 height 35
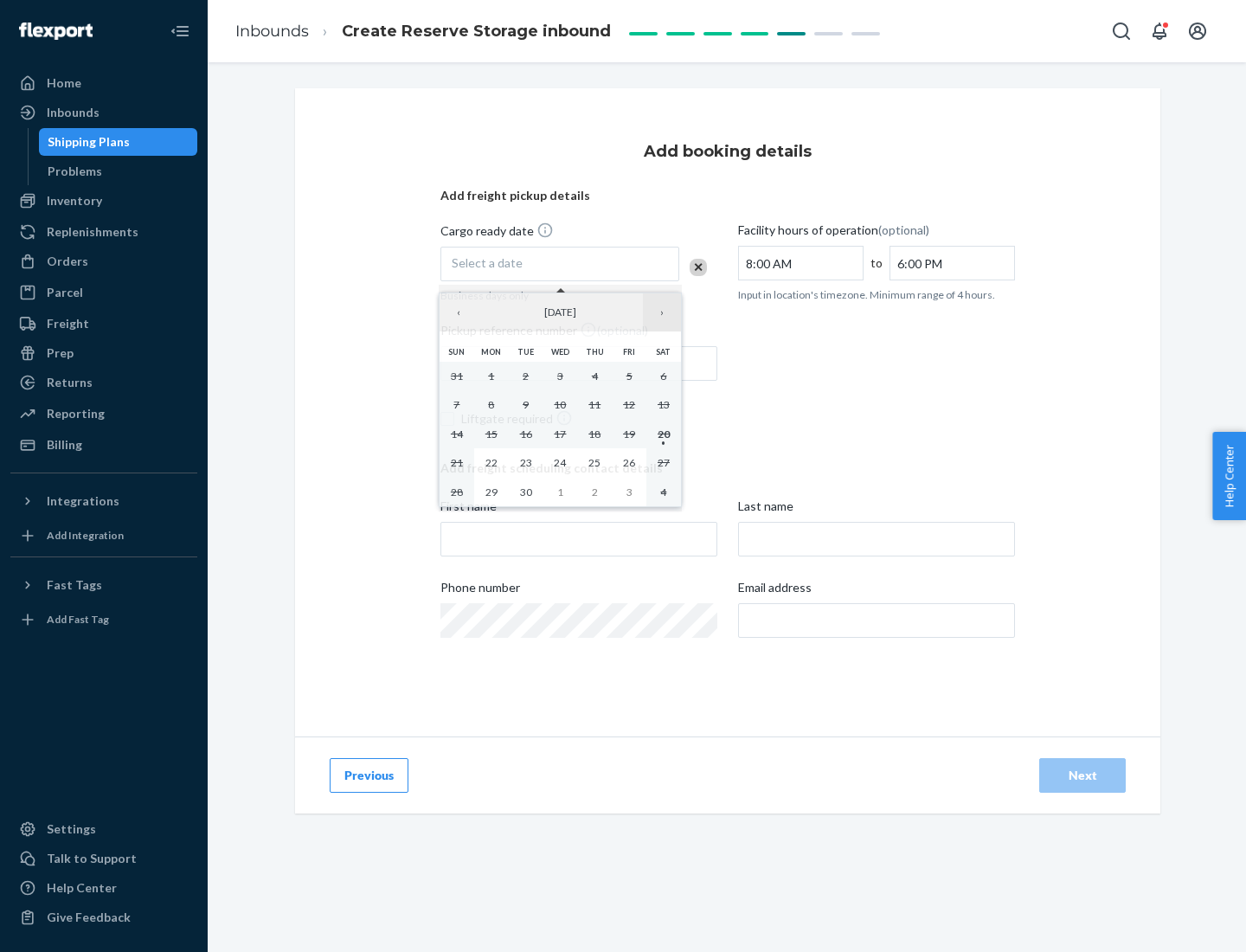
click at [663, 312] on button "›" at bounding box center [663, 312] width 38 height 38
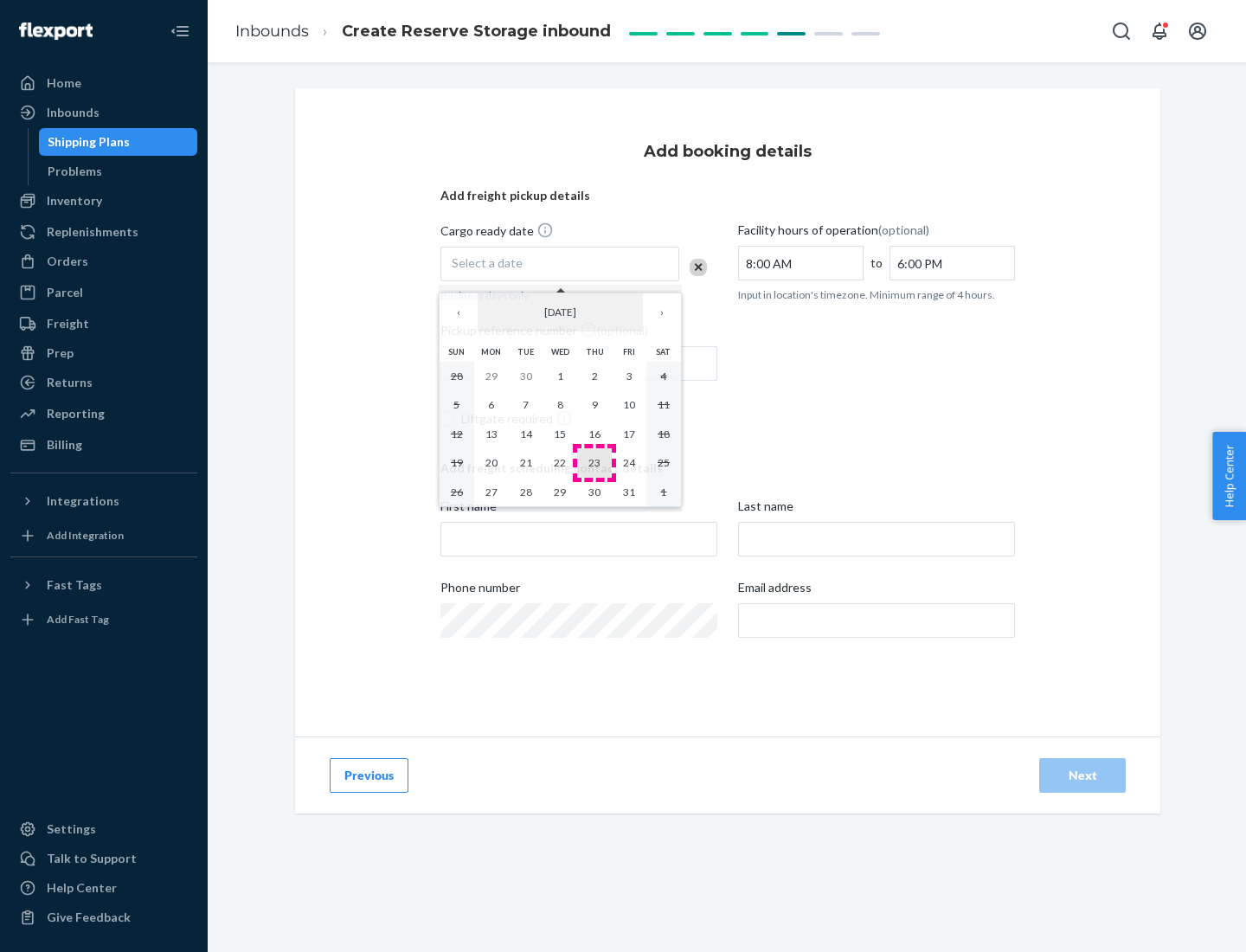
click at [595, 463] on abbr "23" at bounding box center [595, 463] width 12 height 13
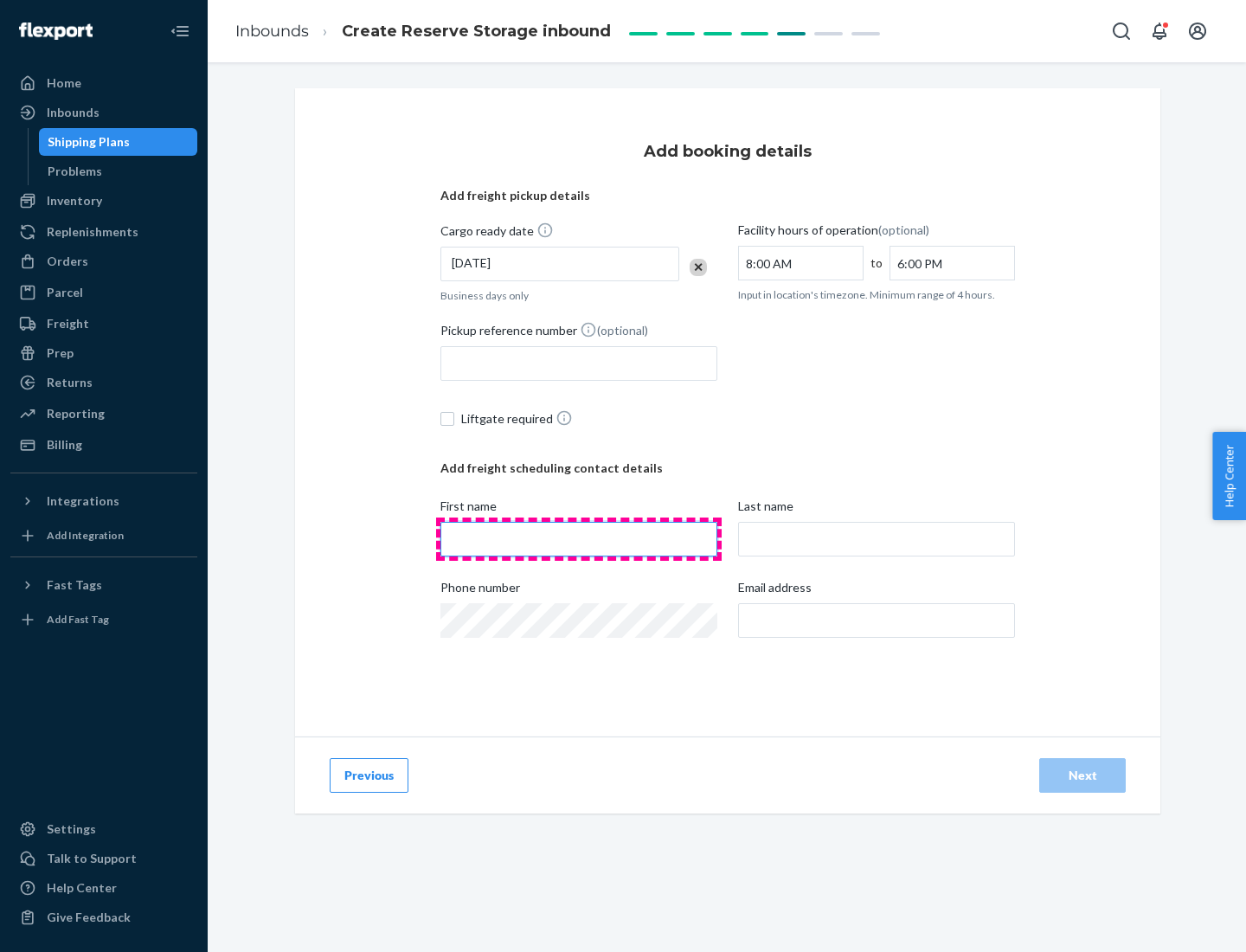
click at [579, 539] on input "First name" at bounding box center [579, 539] width 277 height 35
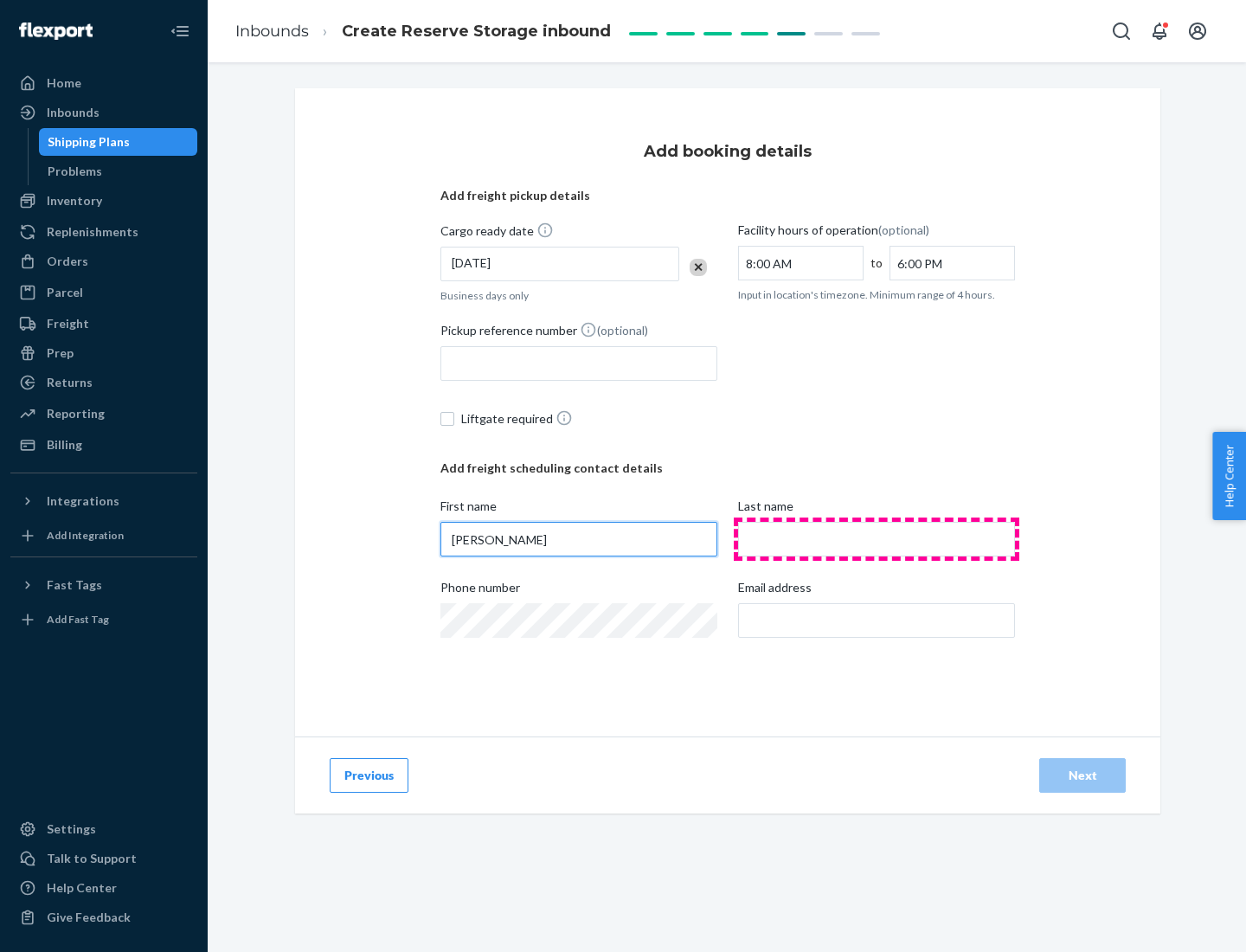
type input "[PERSON_NAME]"
click at [876, 539] on input "Last name" at bounding box center [876, 539] width 277 height 35
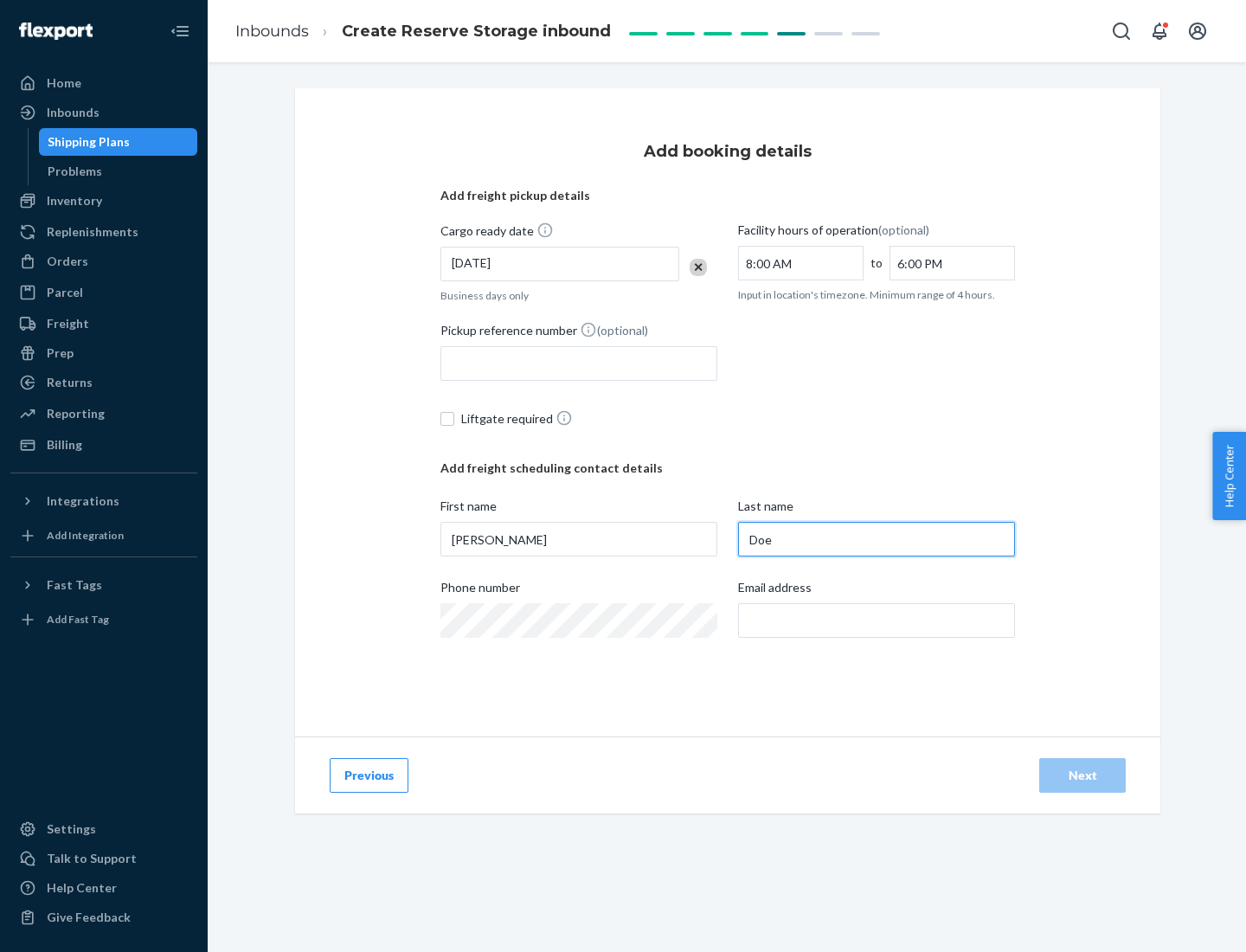
type input "Doe"
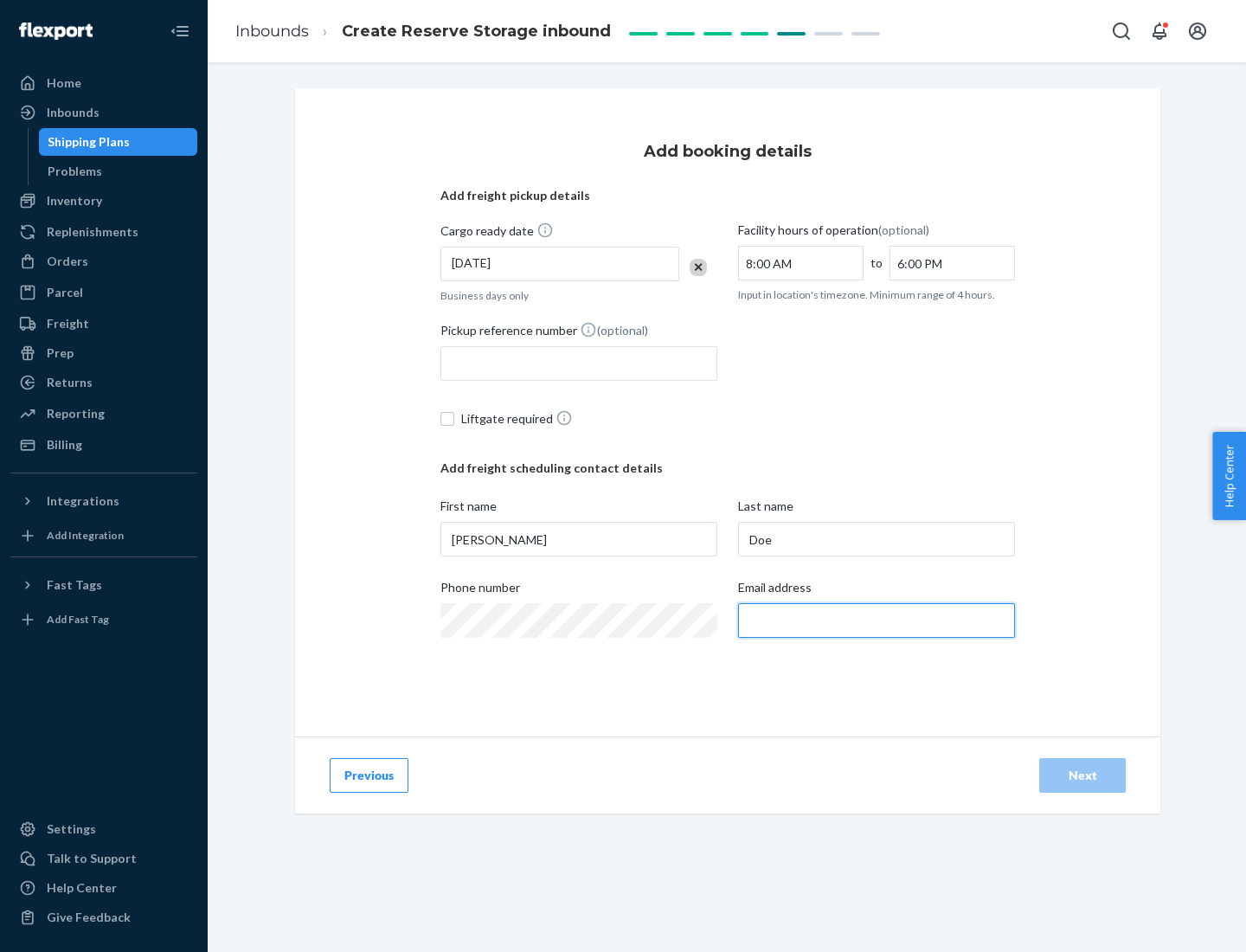
click at [876, 621] on input "Email address" at bounding box center [876, 621] width 277 height 35
type input "[EMAIL_ADDRESS][DOMAIN_NAME]"
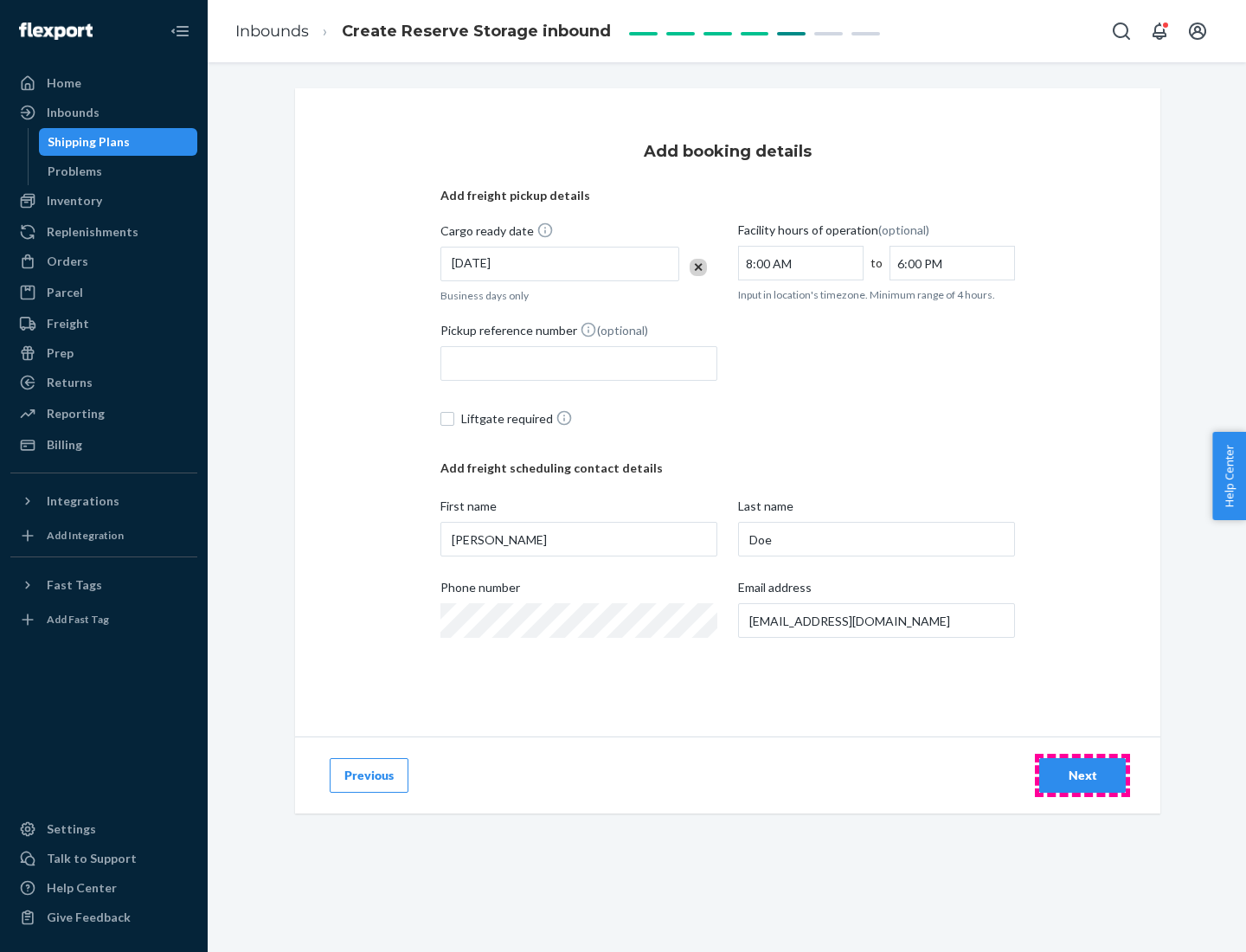
click at [1083, 776] on div "Next" at bounding box center [1083, 776] width 57 height 17
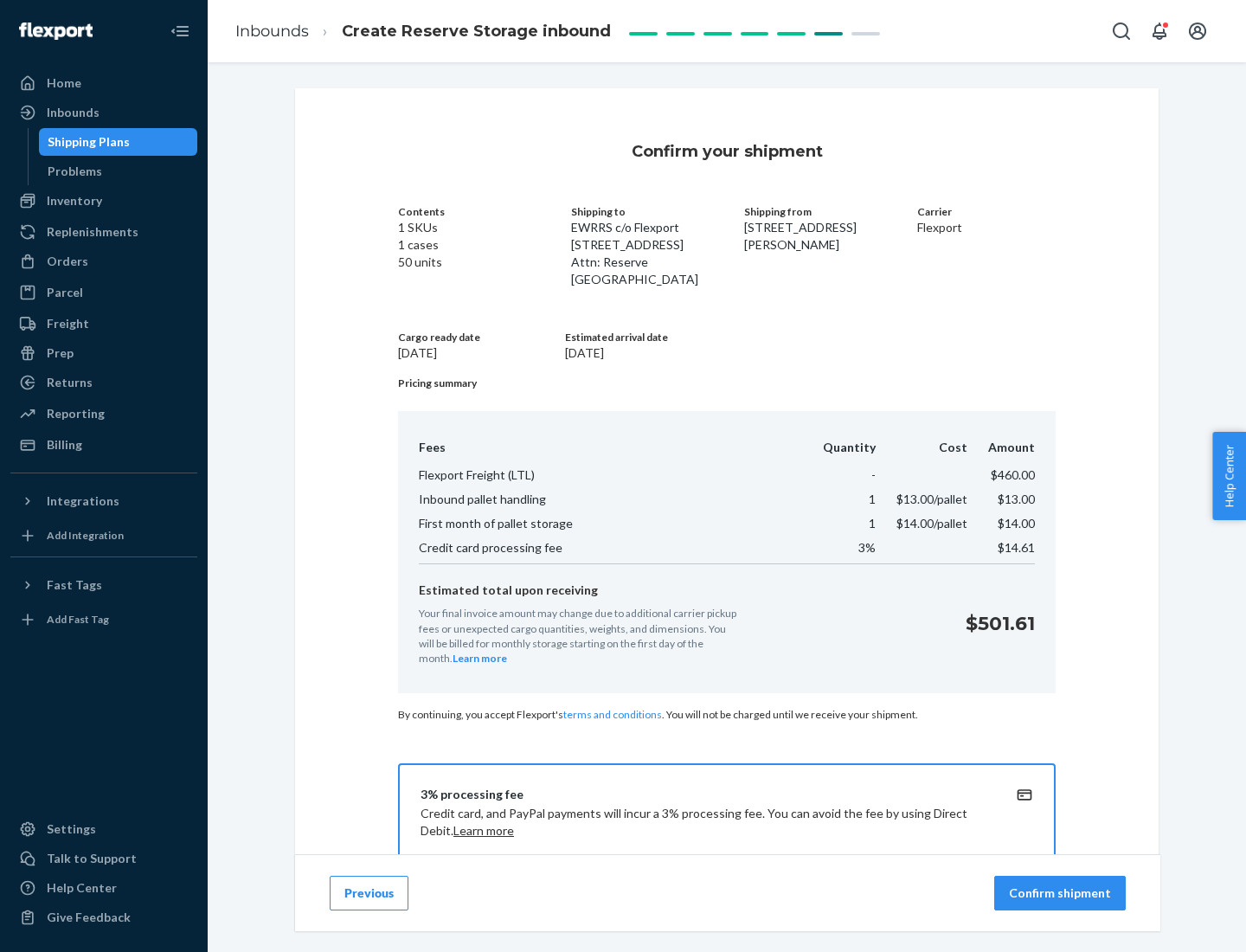
scroll to position [250, 0]
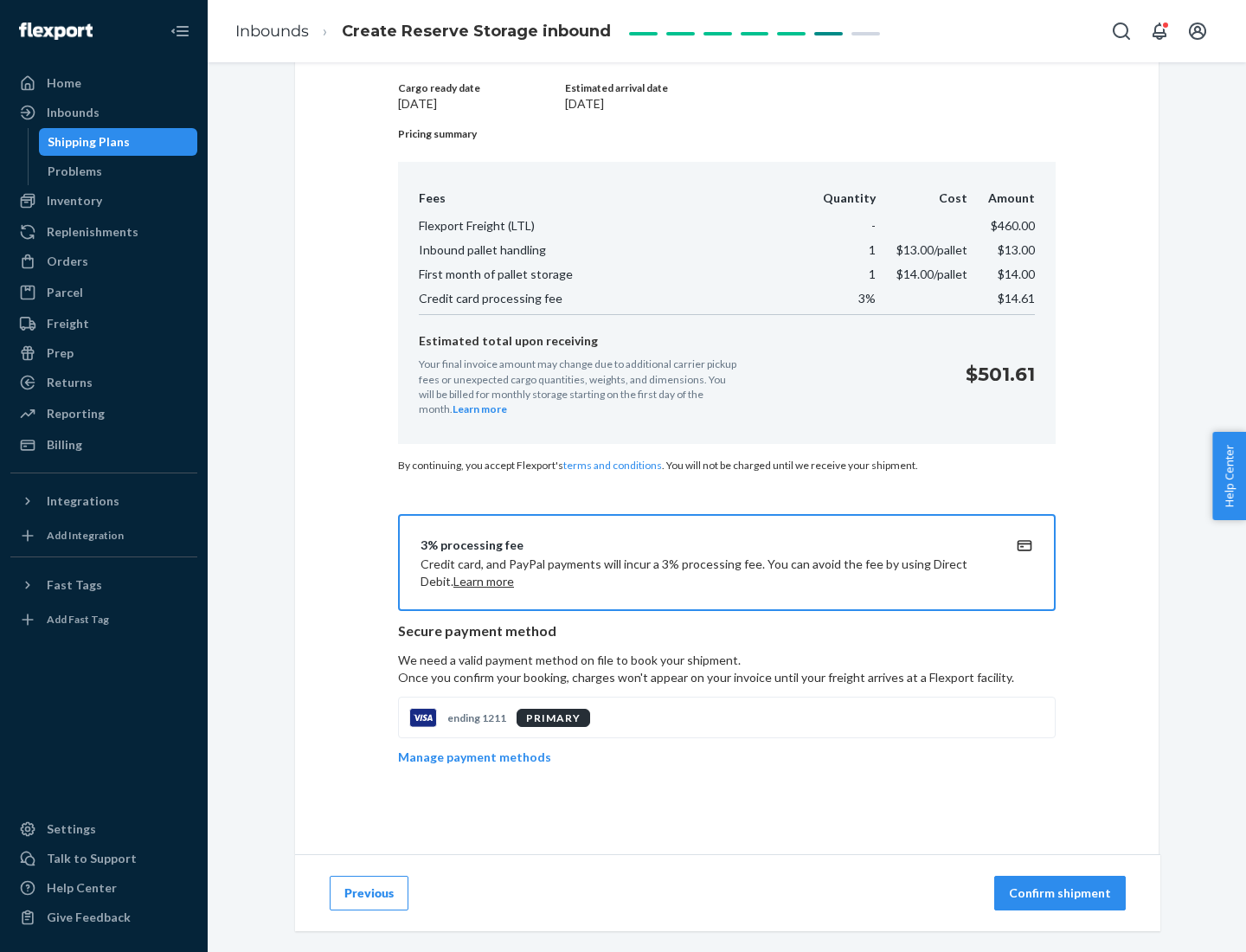
click at [1062, 893] on p "Confirm shipment" at bounding box center [1060, 893] width 102 height 17
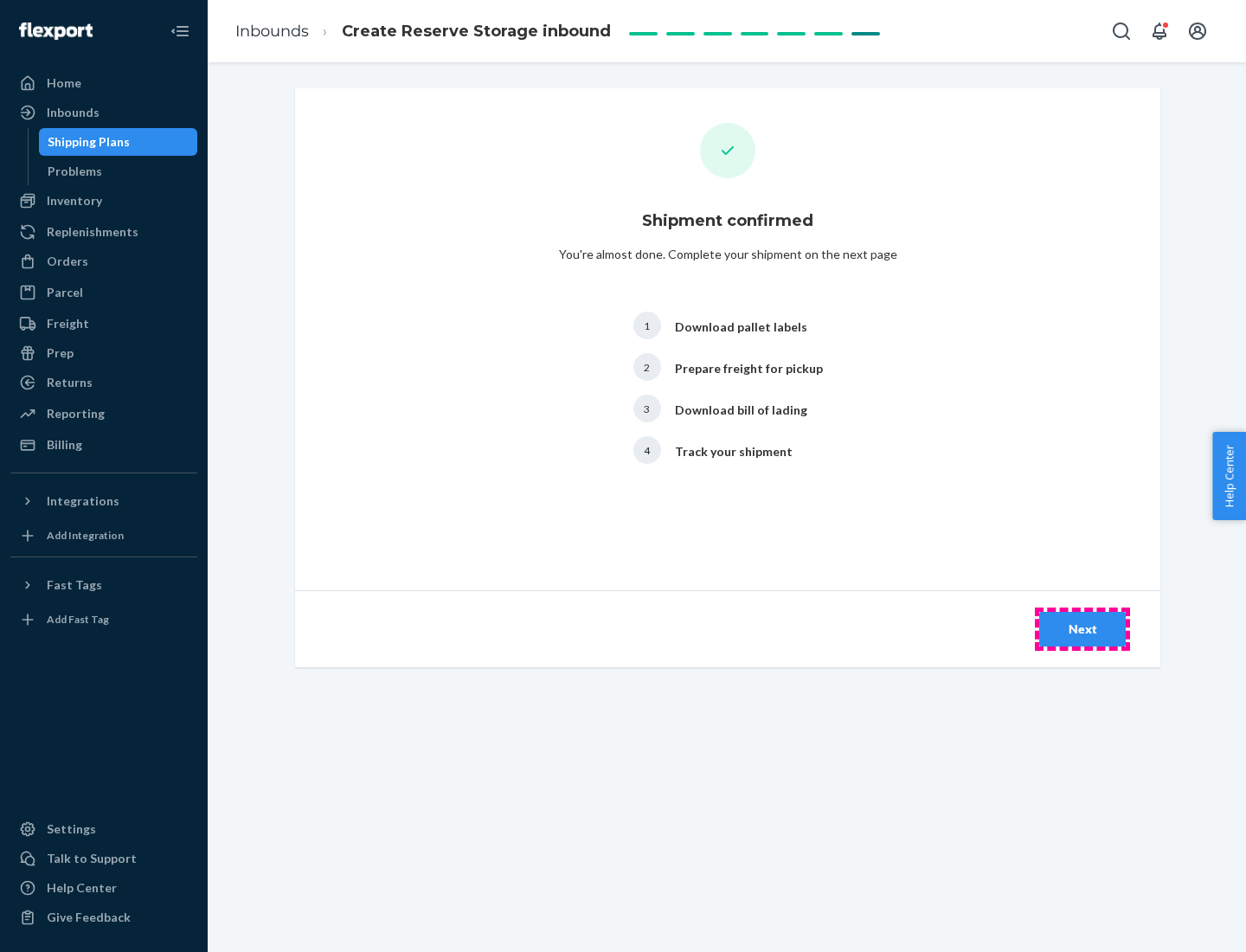
click at [1083, 629] on div "Next" at bounding box center [1083, 629] width 57 height 17
